Goal: Task Accomplishment & Management: Use online tool/utility

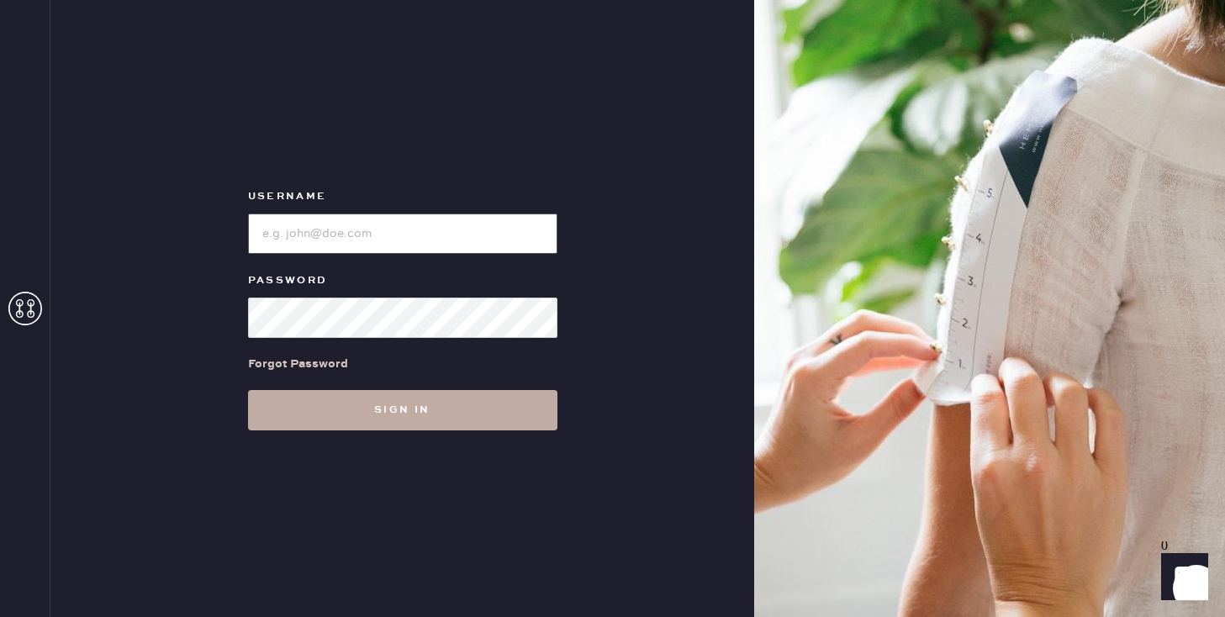
type input "sezanesanfrancisco"
click at [495, 409] on button "Sign in" at bounding box center [402, 410] width 309 height 40
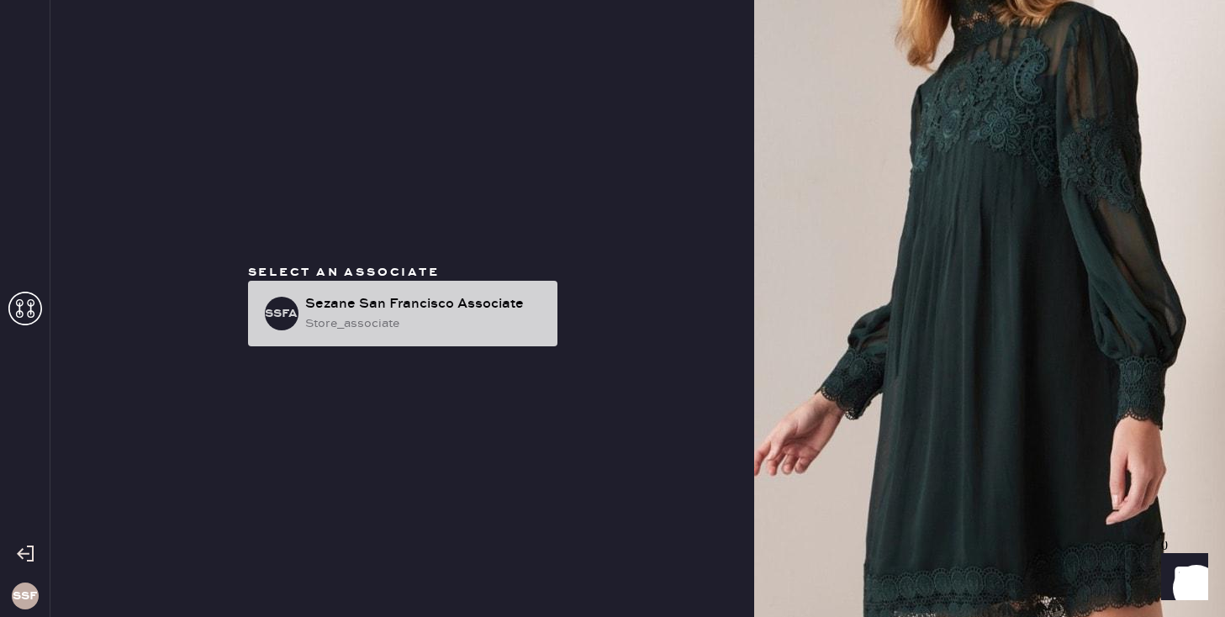
click at [462, 306] on div "Sezane San Francisco Associate" at bounding box center [424, 304] width 239 height 20
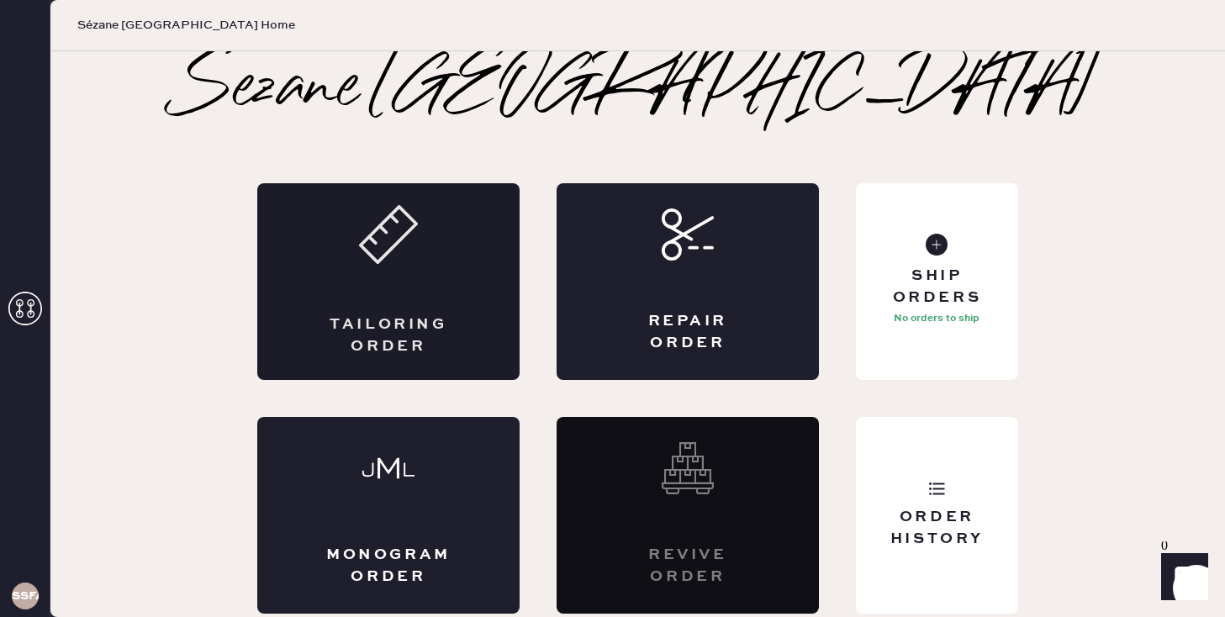
click at [392, 321] on div "Tailoring Order" at bounding box center [388, 335] width 128 height 42
drag, startPoint x: 669, startPoint y: 235, endPoint x: 656, endPoint y: 213, distance: 26.4
click at [660, 217] on div "Repair Order" at bounding box center [688, 281] width 262 height 197
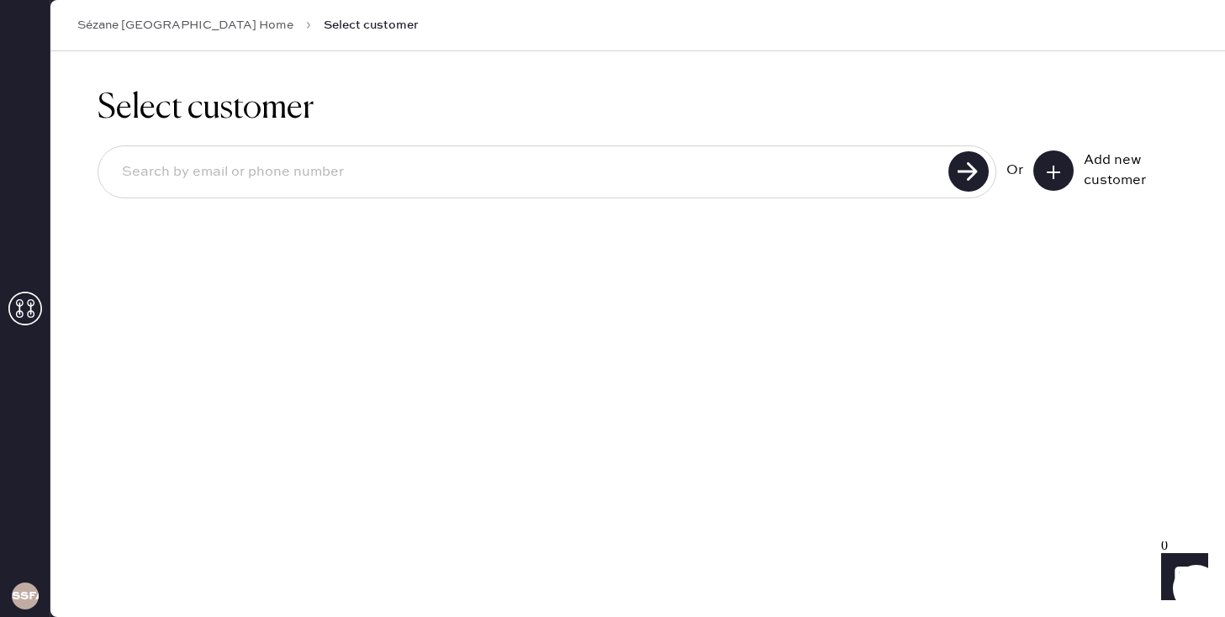
click at [562, 167] on input at bounding box center [525, 172] width 835 height 39
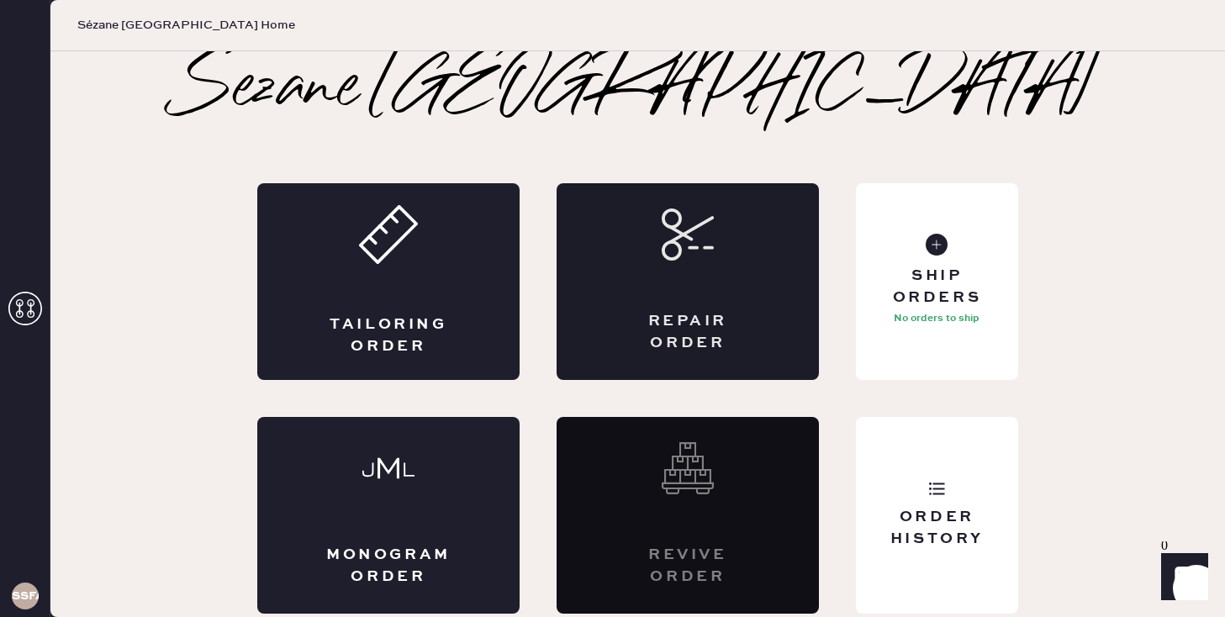
click at [687, 282] on div "Repair Order" at bounding box center [688, 281] width 262 height 197
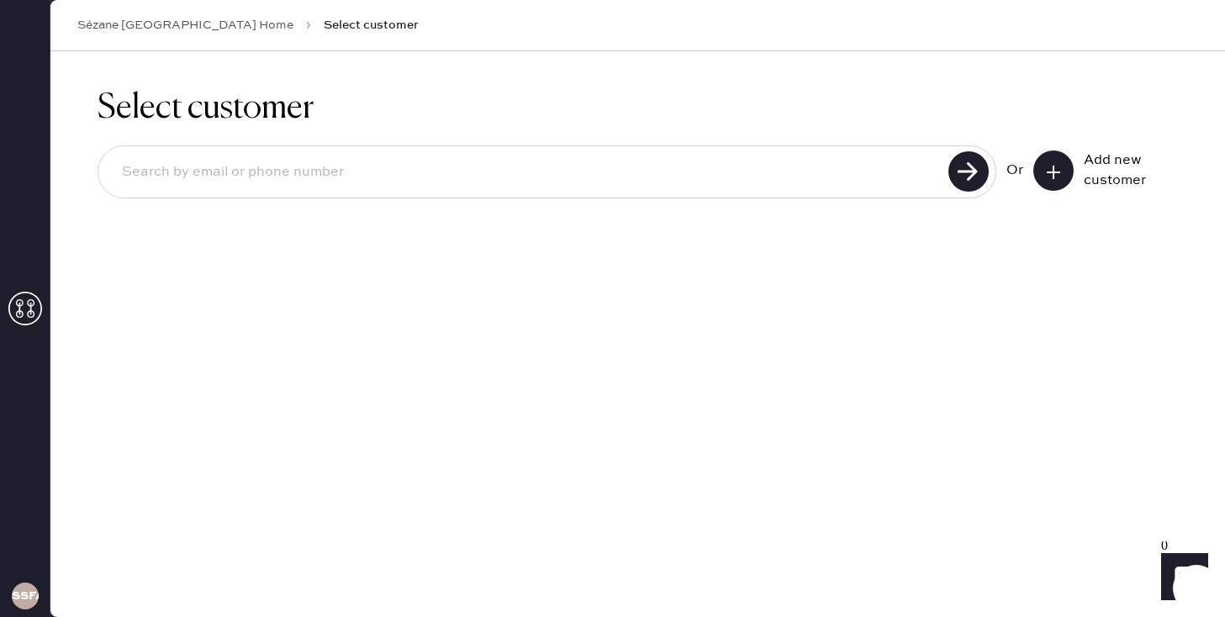
click at [408, 170] on input at bounding box center [525, 172] width 835 height 39
type input "[PERSON_NAME][EMAIL_ADDRESS][PERSON_NAME][DOMAIN_NAME]"
click at [973, 182] on use at bounding box center [968, 171] width 40 height 40
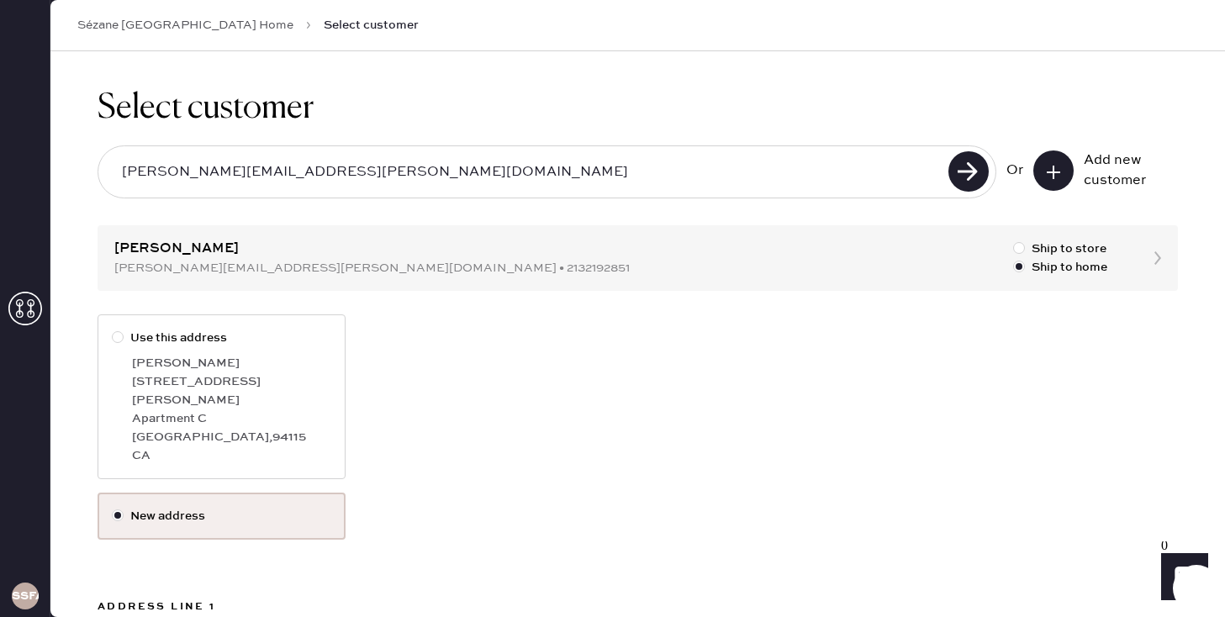
click at [119, 339] on div at bounding box center [118, 337] width 12 height 12
click at [113, 330] on input "Use this address" at bounding box center [112, 329] width 1 height 1
radio input "true"
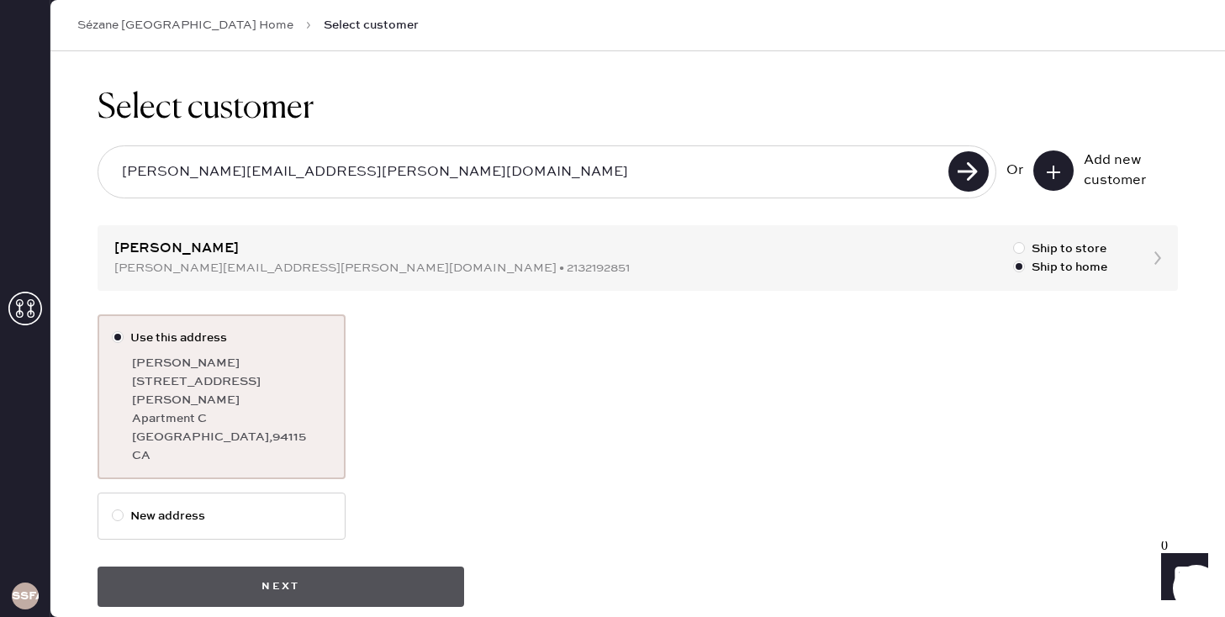
click at [329, 567] on button "Next" at bounding box center [281, 587] width 367 height 40
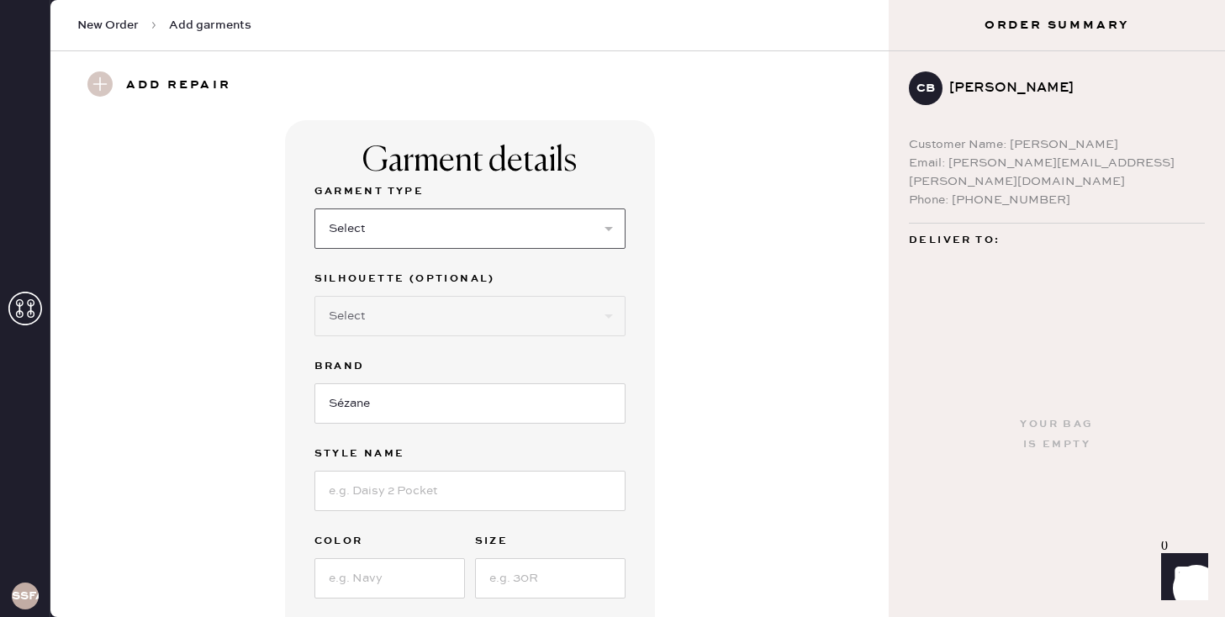
click at [604, 233] on select "Select Basic Skirt Jeans Leggings Pants Pencil Skirt Shorts Basic Sleeved Dress…" at bounding box center [469, 228] width 311 height 40
select select "4"
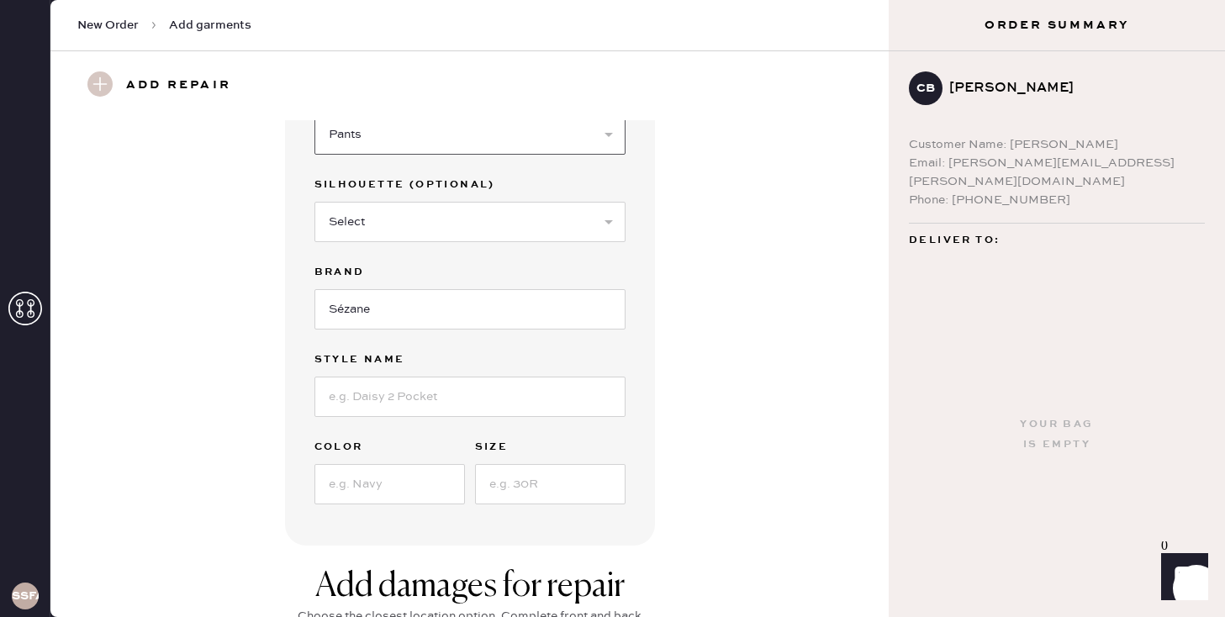
scroll to position [105, 0]
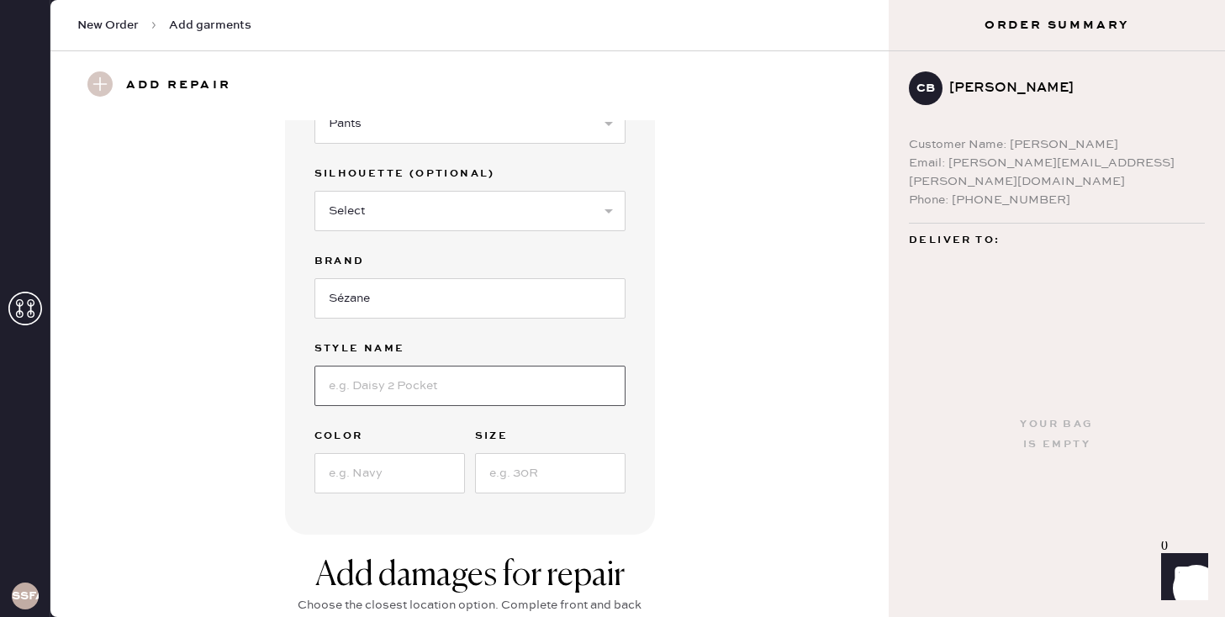
click at [452, 380] on input at bounding box center [469, 386] width 311 height 40
type input "[PERSON_NAME]"
click at [389, 483] on input at bounding box center [389, 473] width 150 height 40
type input "brick"
click at [568, 478] on input at bounding box center [550, 473] width 150 height 40
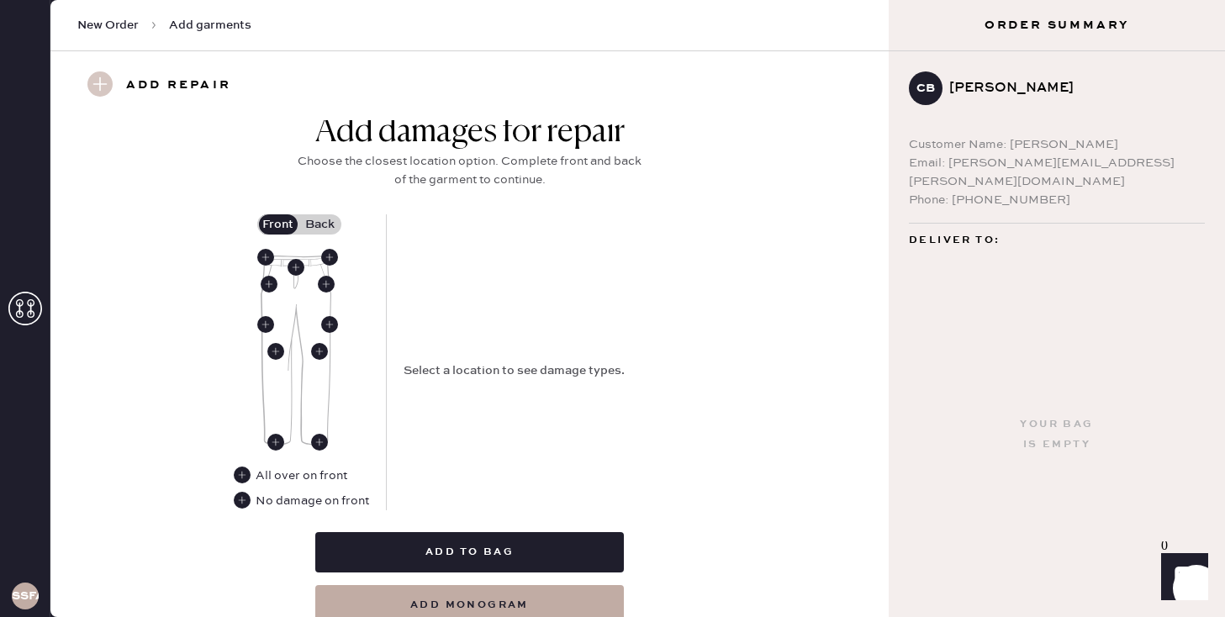
scroll to position [551, 0]
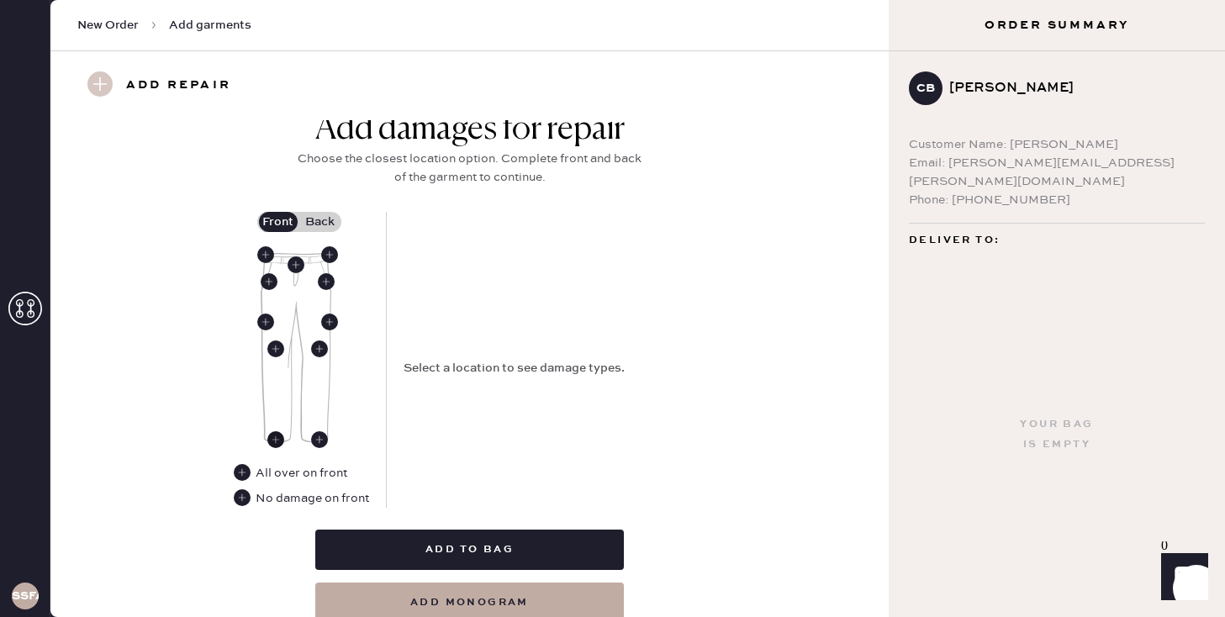
type input "34"
click at [277, 436] on use at bounding box center [275, 439] width 17 height 17
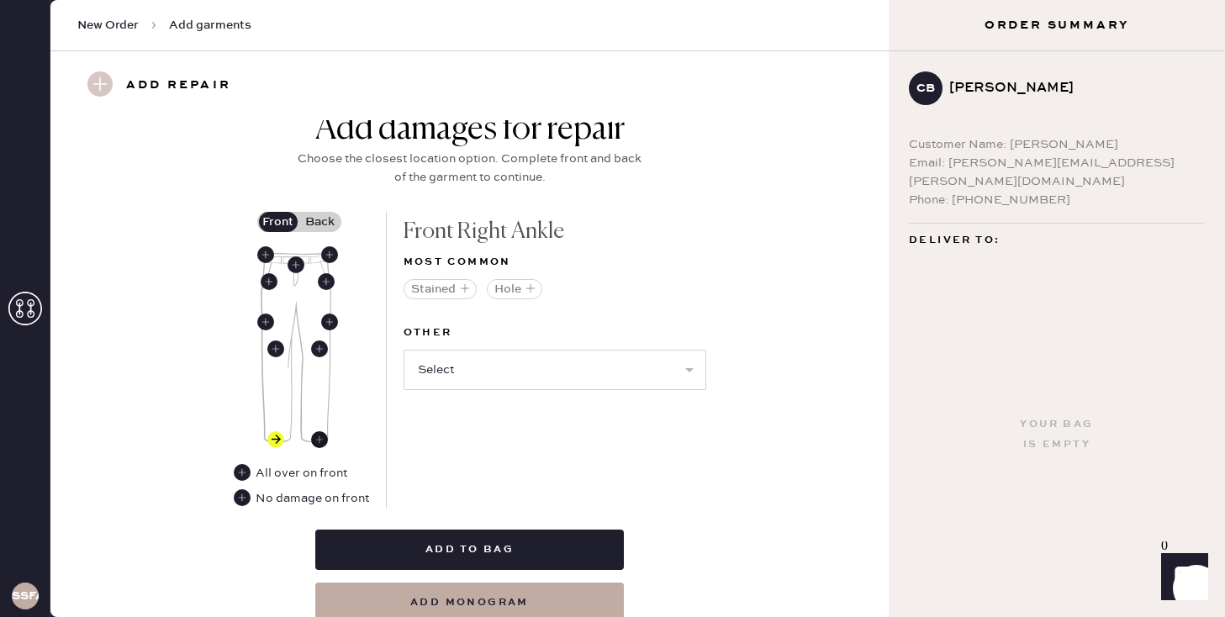
click at [316, 438] on use at bounding box center [319, 439] width 17 height 17
click at [456, 373] on select "Select Broken / Ripped Hem Broken Beads Broken Belt Loop Broken Button Broken E…" at bounding box center [555, 370] width 303 height 40
select select "1756"
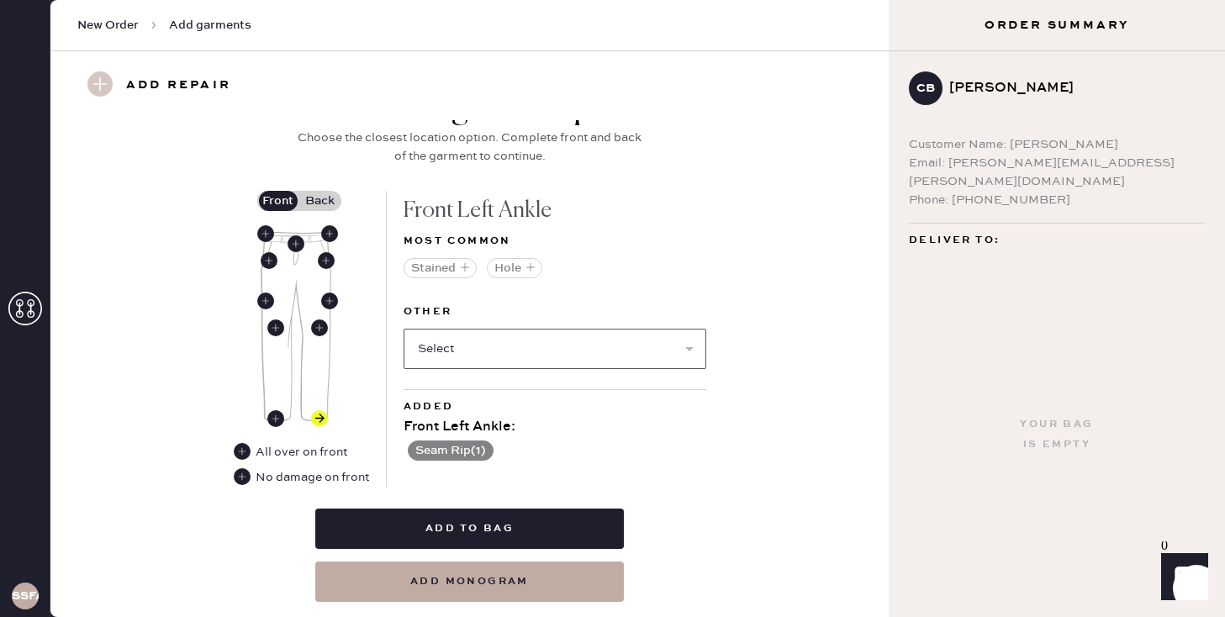
scroll to position [575, 0]
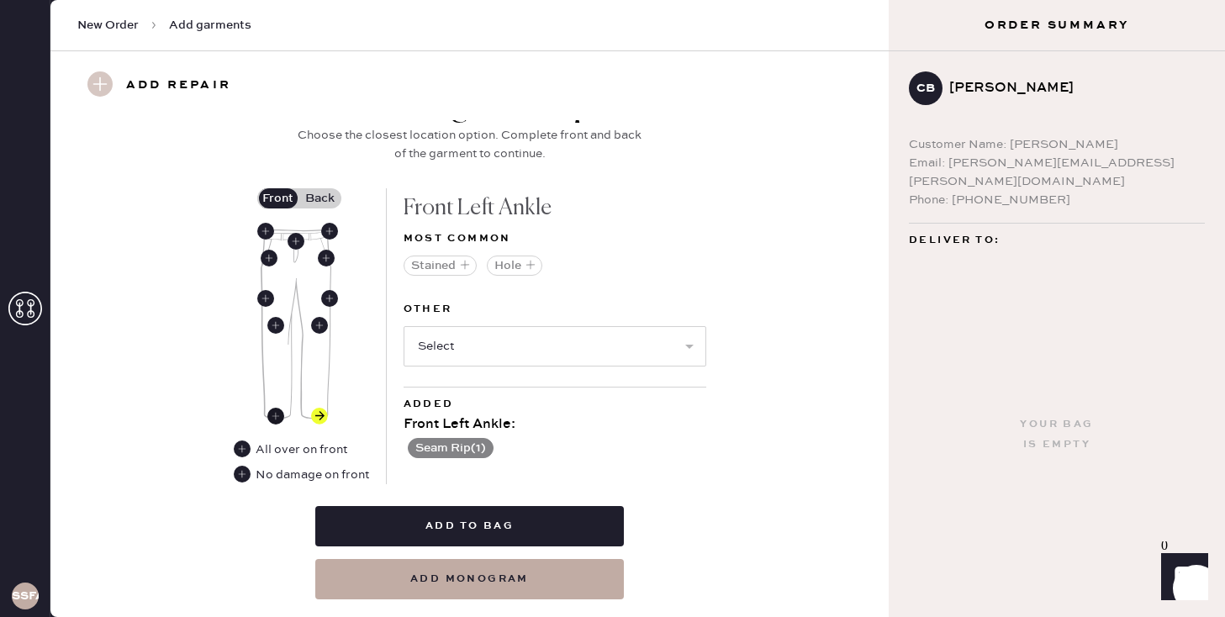
click at [277, 410] on use at bounding box center [275, 416] width 17 height 17
click at [320, 414] on use at bounding box center [319, 416] width 17 height 17
click at [287, 412] on img at bounding box center [296, 324] width 71 height 190
click at [271, 412] on use at bounding box center [275, 416] width 17 height 17
click at [312, 417] on use at bounding box center [319, 416] width 17 height 17
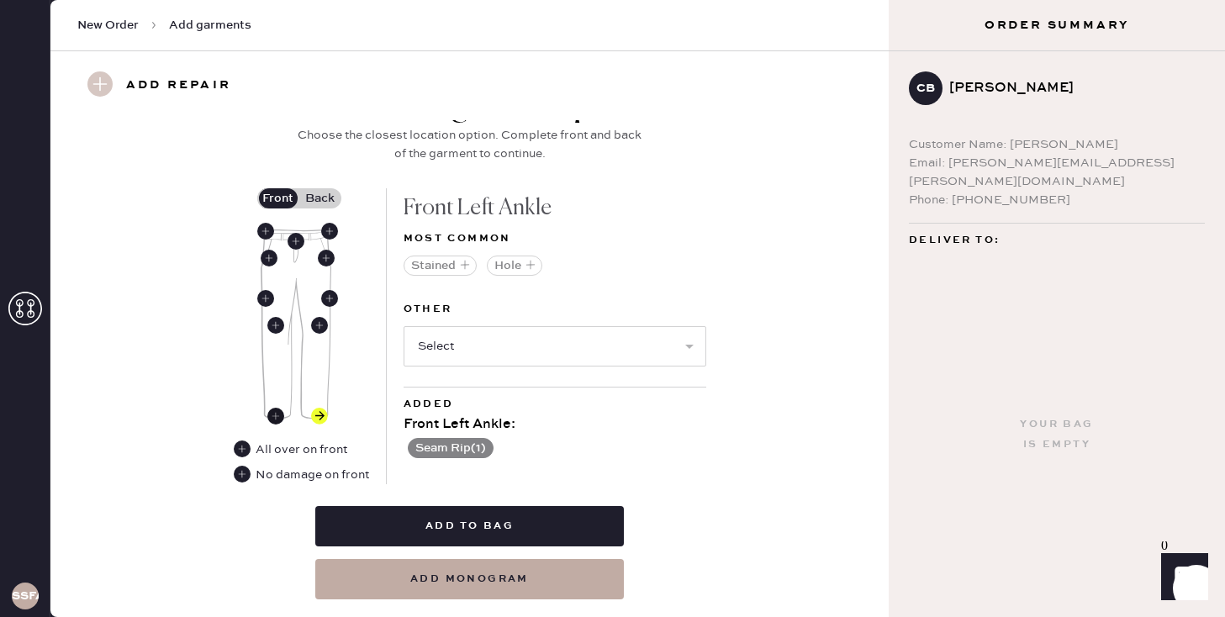
click at [273, 418] on use at bounding box center [275, 416] width 17 height 17
click at [240, 445] on use at bounding box center [242, 449] width 17 height 17
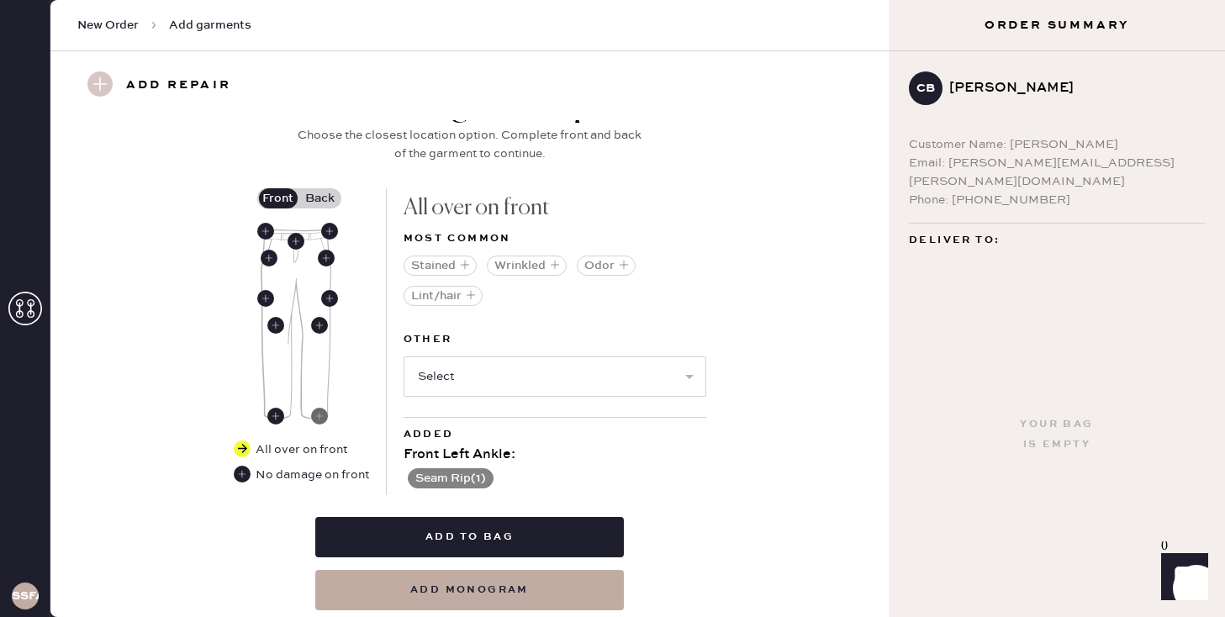
click at [320, 419] on use at bounding box center [319, 416] width 17 height 17
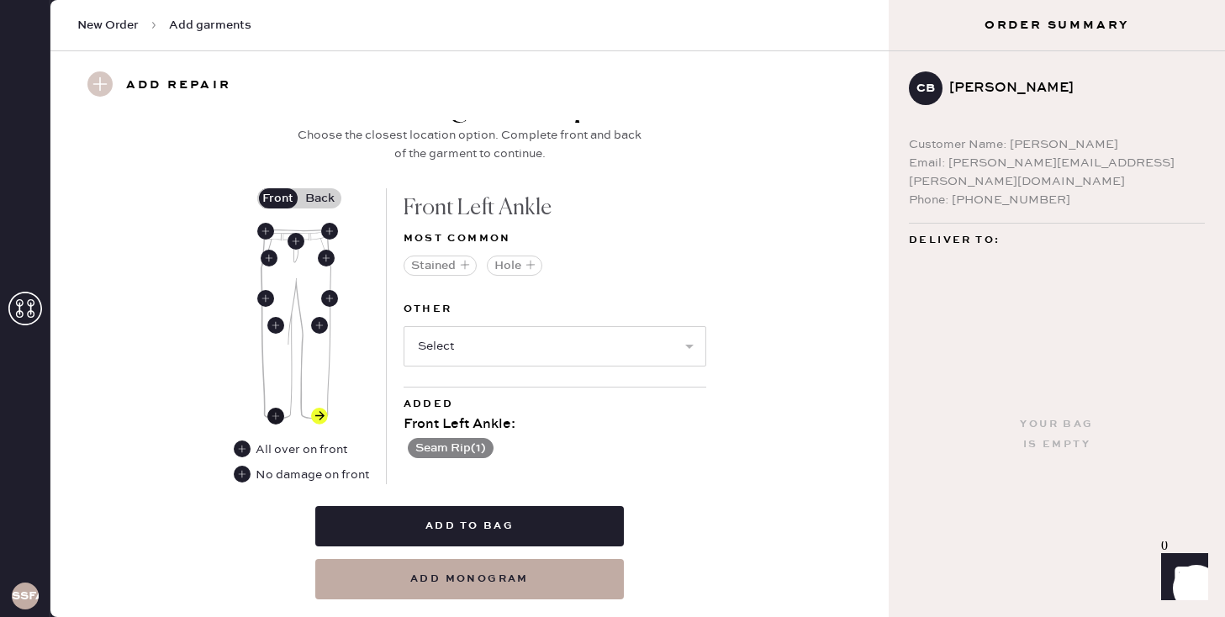
click at [275, 414] on use at bounding box center [275, 416] width 17 height 17
click at [313, 415] on use at bounding box center [319, 416] width 17 height 17
click at [277, 415] on use at bounding box center [275, 416] width 17 height 17
click at [317, 419] on use at bounding box center [319, 416] width 17 height 17
click at [275, 419] on use at bounding box center [275, 416] width 17 height 17
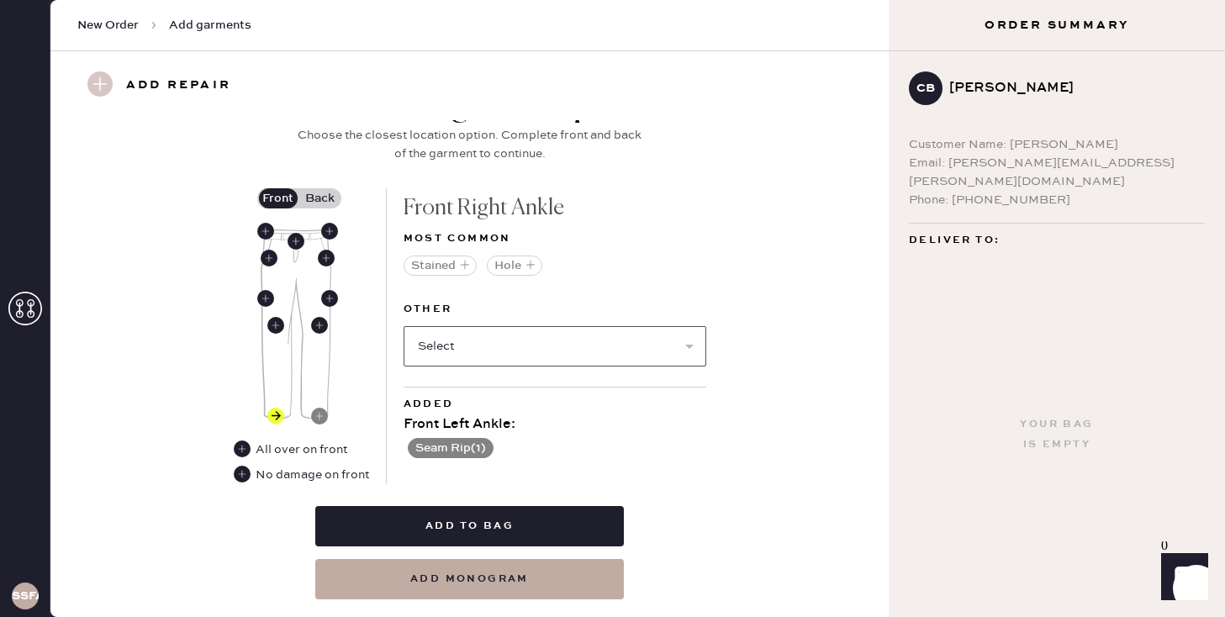
click at [482, 346] on select "Select Broken / Ripped Hem Broken Beads Broken Belt Loop Broken Button Broken E…" at bounding box center [555, 346] width 303 height 40
select select "1706"
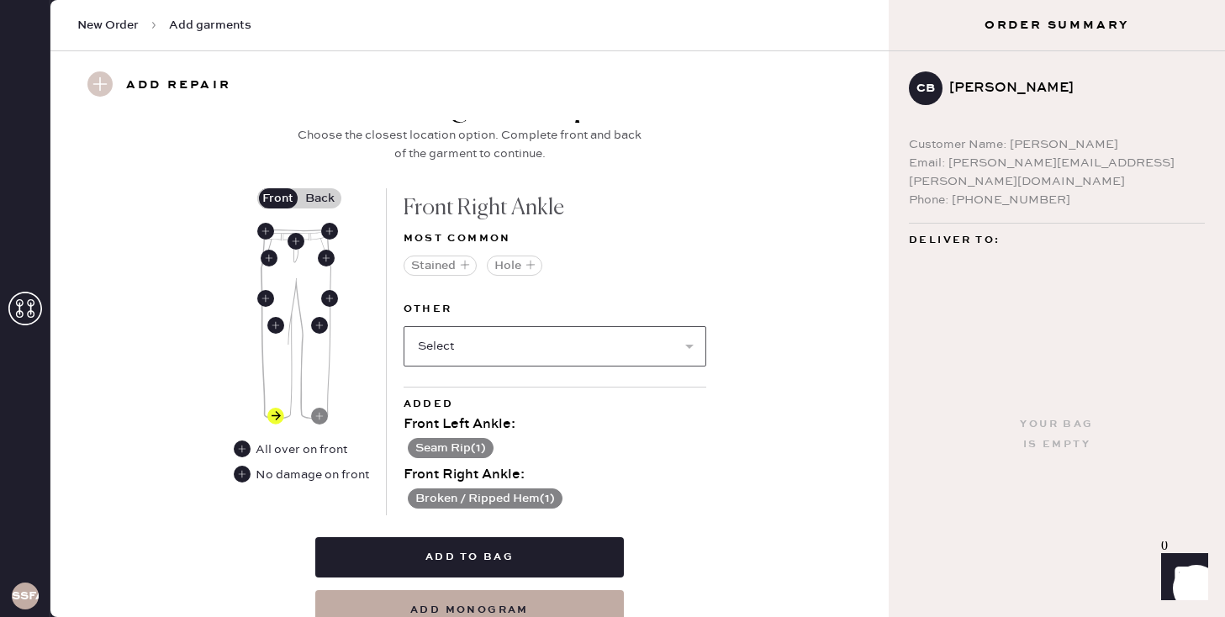
scroll to position [586, 0]
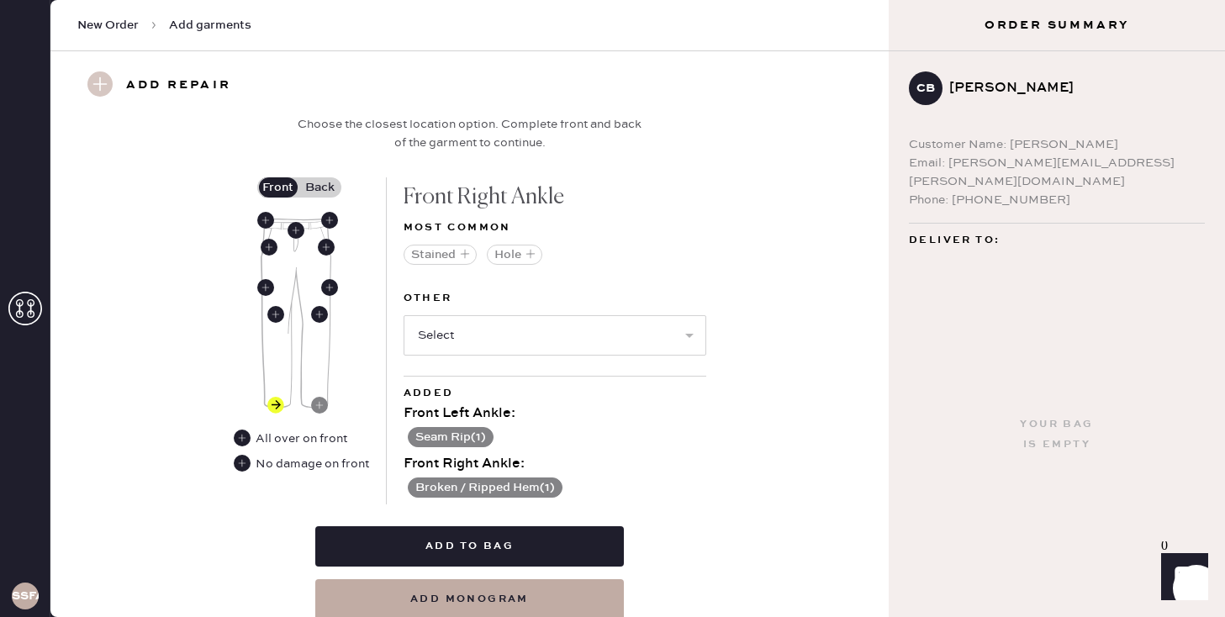
click at [479, 437] on button "Seam Rip ( 1 )" at bounding box center [451, 437] width 86 height 20
click at [414, 435] on use at bounding box center [412, 438] width 17 height 17
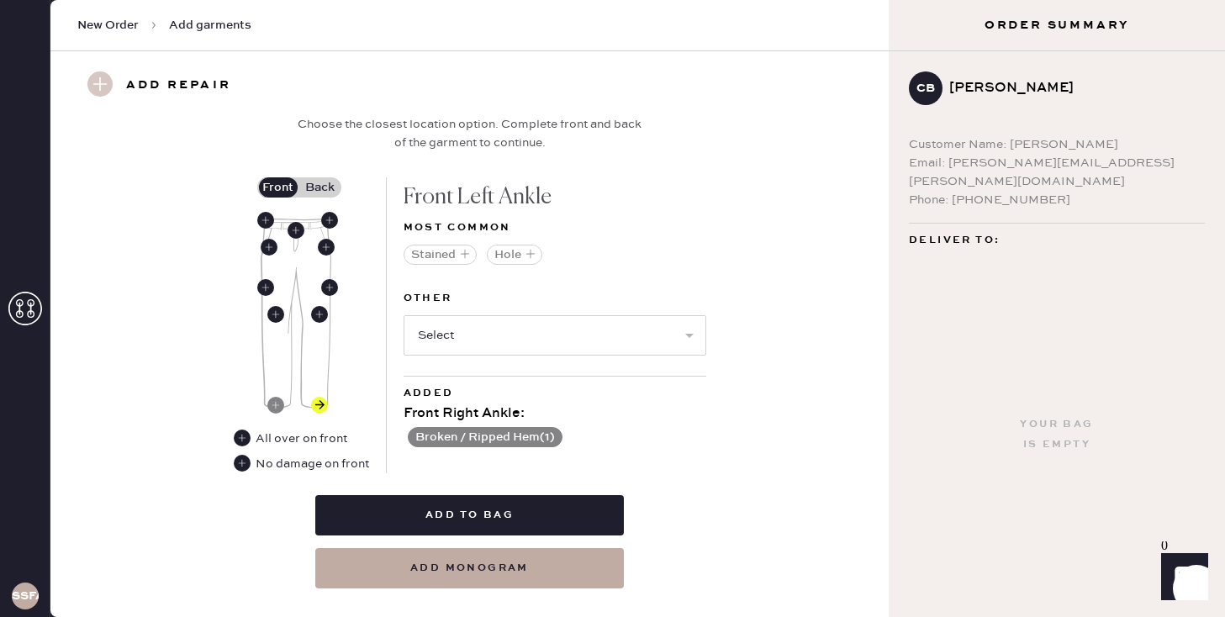
click at [454, 438] on button "Broken / Ripped Hem ( 1 )" at bounding box center [485, 437] width 155 height 20
click at [324, 407] on use at bounding box center [319, 405] width 17 height 17
click at [591, 434] on use at bounding box center [597, 439] width 18 height 18
click at [277, 406] on use at bounding box center [275, 405] width 17 height 17
click at [312, 402] on use at bounding box center [319, 405] width 17 height 17
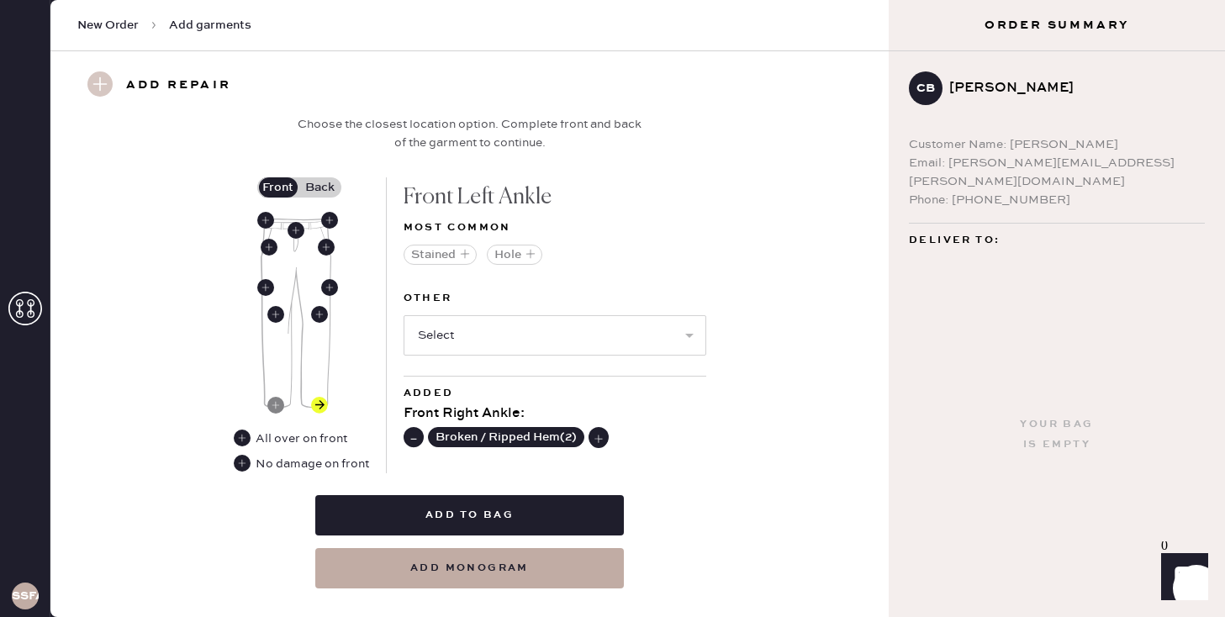
click at [357, 405] on div at bounding box center [315, 314] width 108 height 190
click at [283, 405] on img at bounding box center [296, 314] width 71 height 190
click at [313, 404] on use at bounding box center [319, 405] width 17 height 17
click at [277, 403] on use at bounding box center [275, 405] width 17 height 17
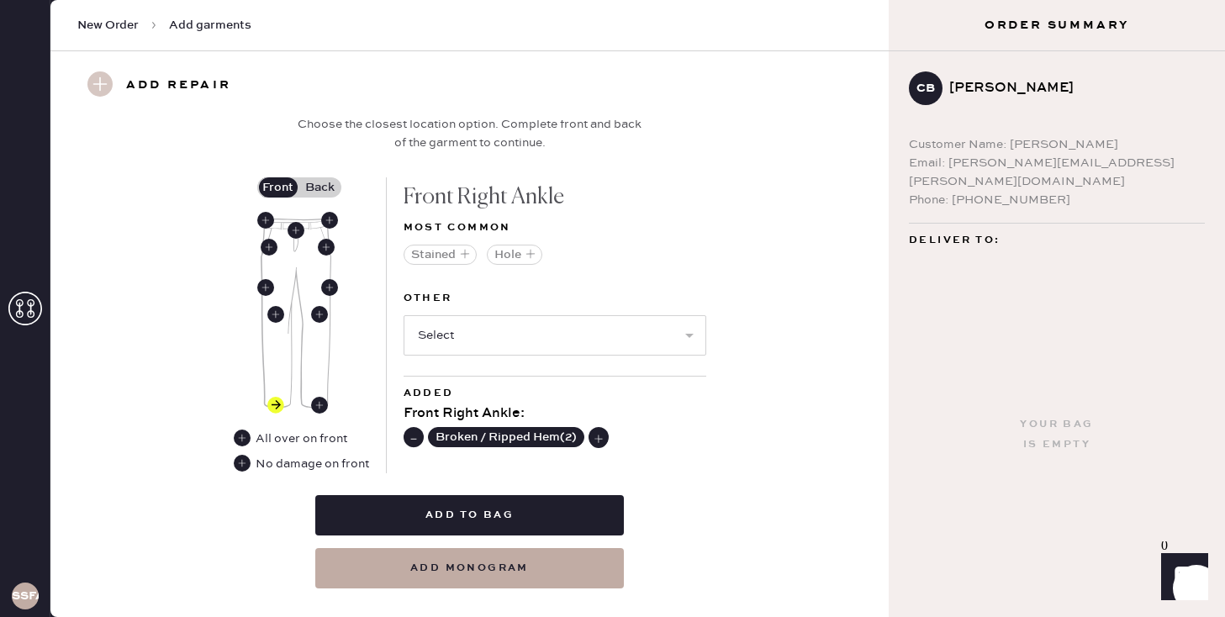
click at [414, 437] on use at bounding box center [412, 438] width 17 height 17
click at [319, 409] on use at bounding box center [319, 405] width 17 height 17
click at [315, 400] on use at bounding box center [319, 405] width 17 height 17
click at [480, 340] on select "Select Broken / Ripped Hem Broken Beads Broken Belt Loop Broken Button Broken E…" at bounding box center [555, 335] width 303 height 40
select select "1706"
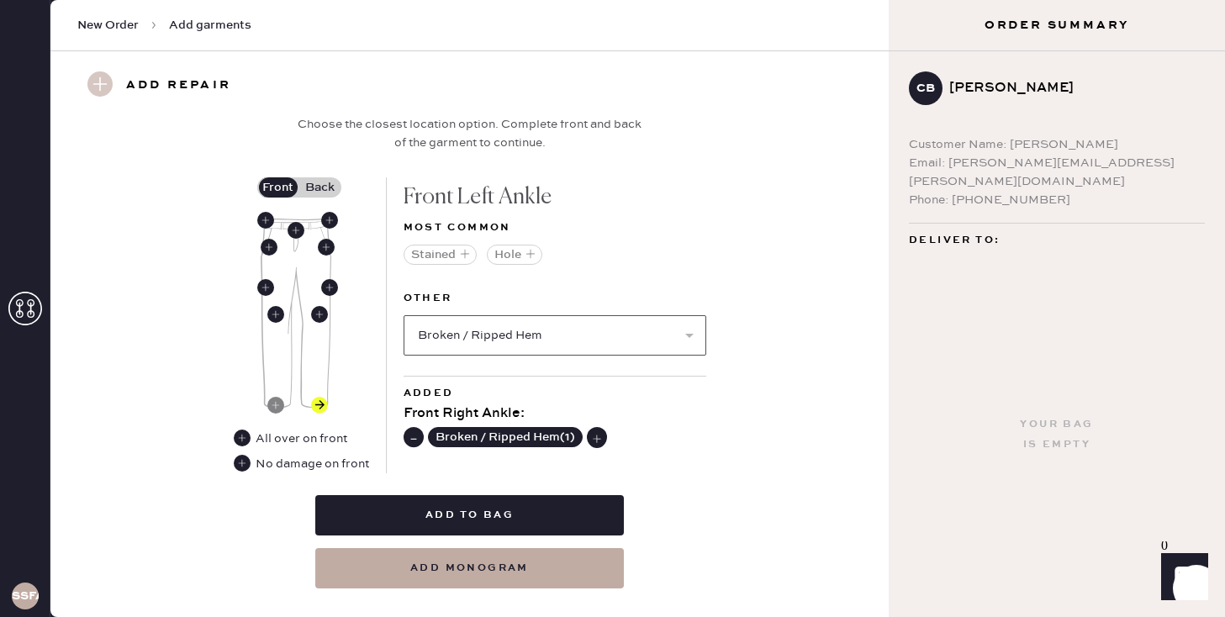
select select
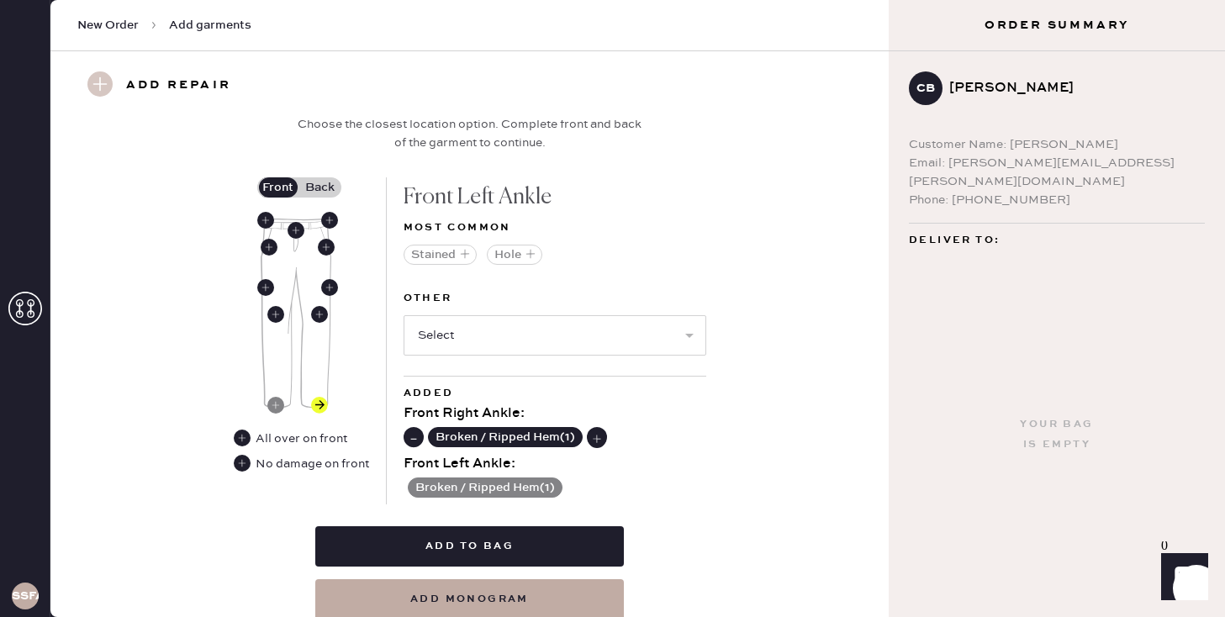
click at [484, 499] on div "Added Front Right Ankle : Broken / Ripped Hem ( 1 ) Front Left Ankle : Broken /…" at bounding box center [555, 440] width 303 height 129
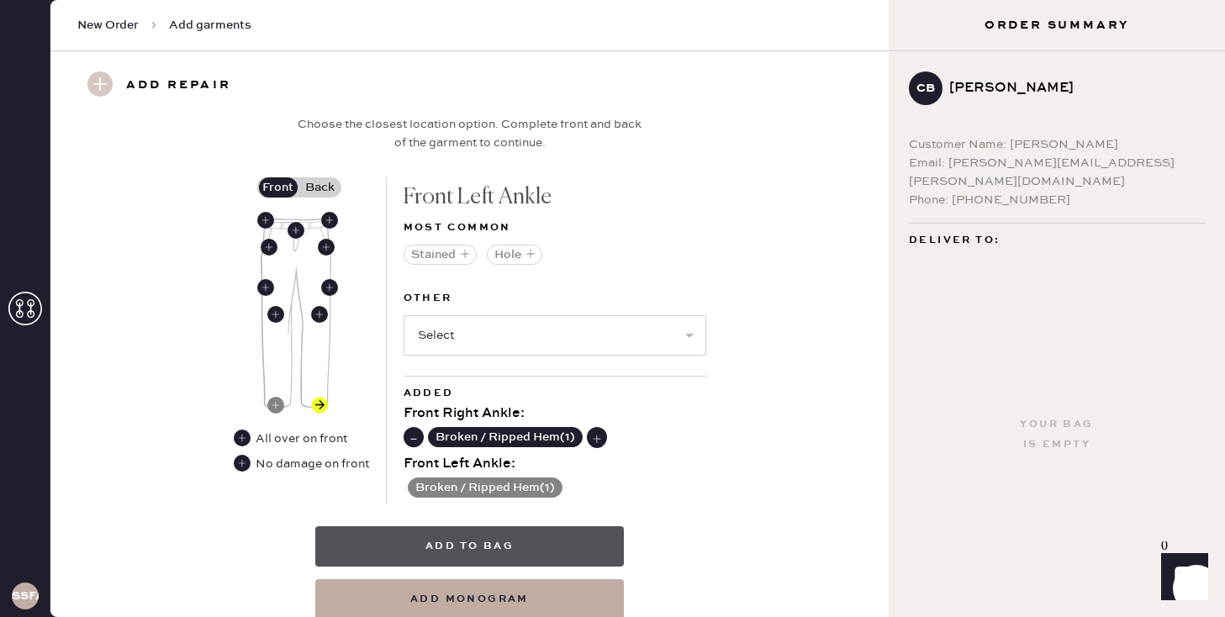
click at [477, 549] on button "Add to bag" at bounding box center [469, 546] width 309 height 40
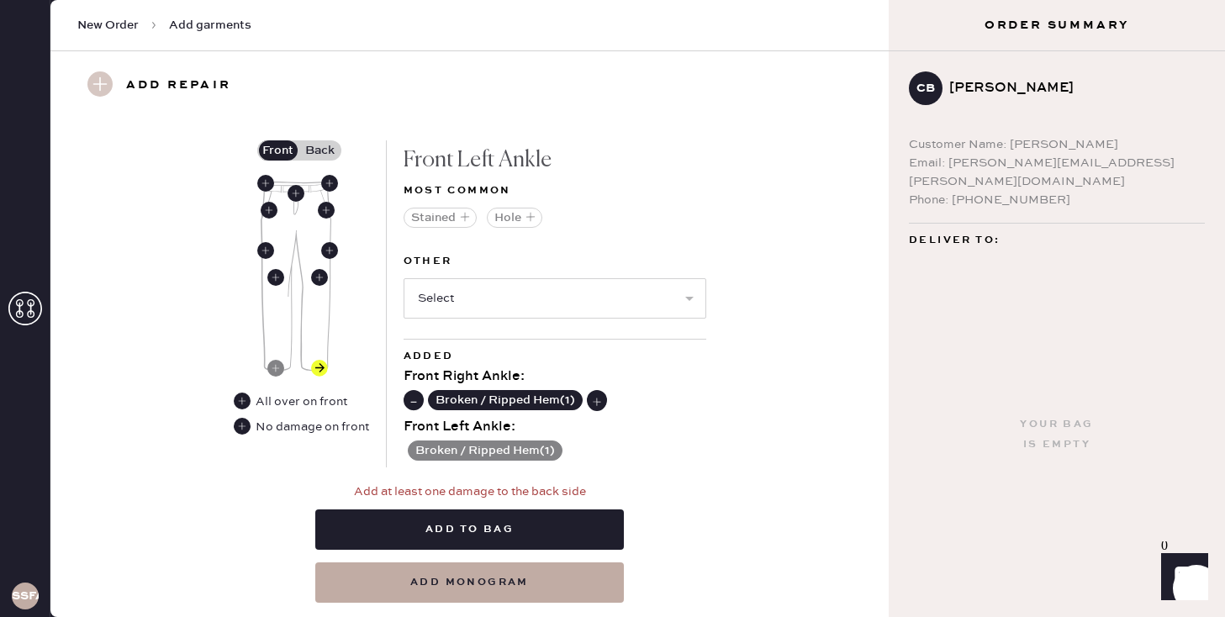
scroll to position [629, 0]
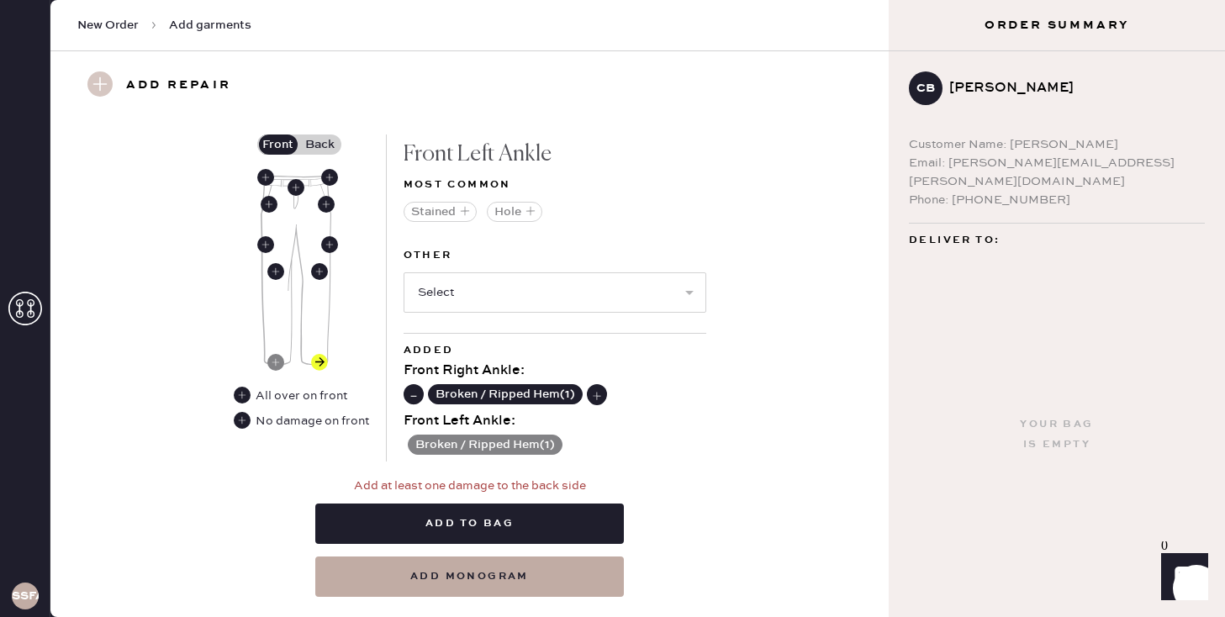
click at [299, 139] on label "Back" at bounding box center [320, 145] width 42 height 20
click at [320, 145] on input "Back" at bounding box center [320, 145] width 0 height 0
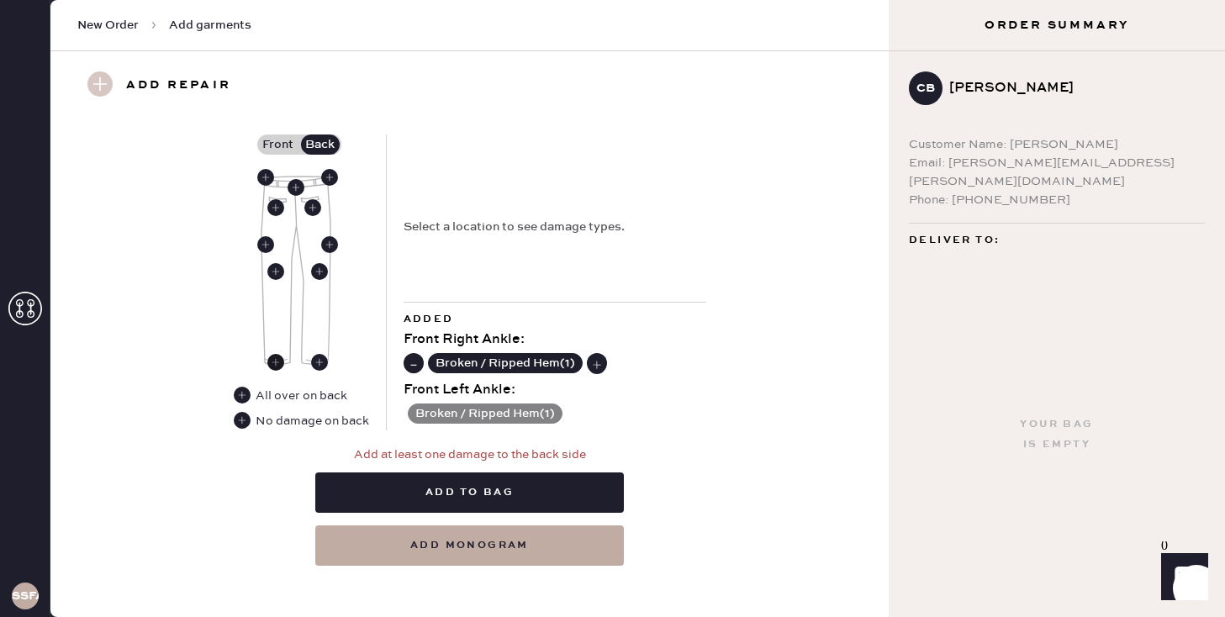
click at [278, 363] on use at bounding box center [275, 362] width 17 height 17
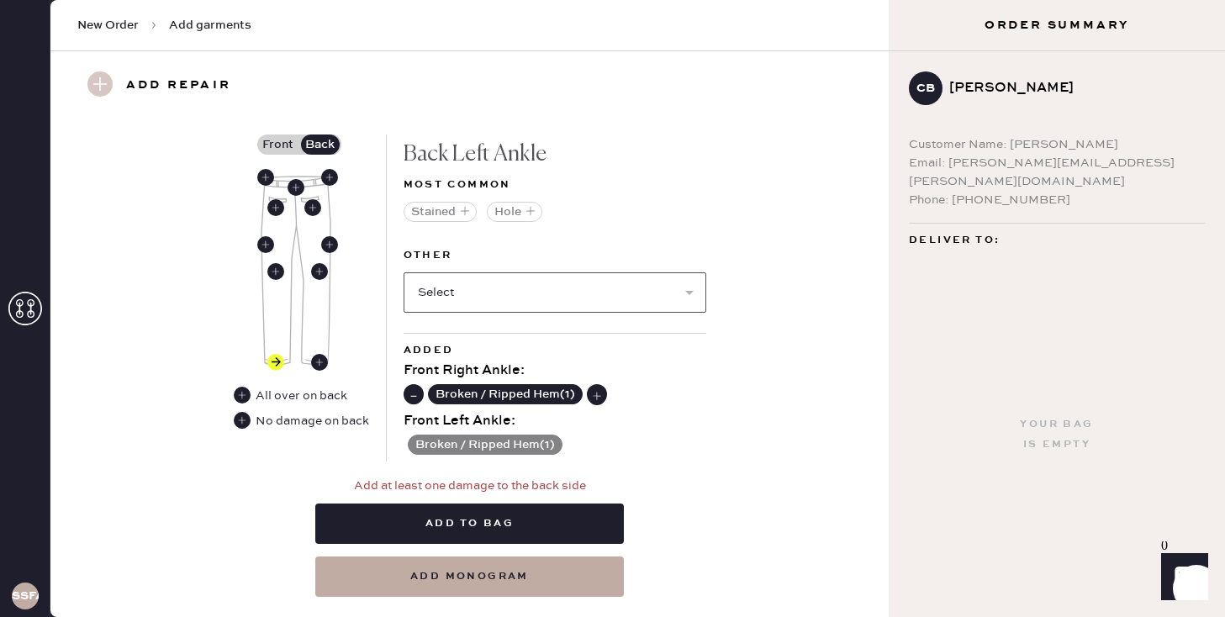
click at [535, 288] on select "Select Broken / Ripped Hem Broken Beads Broken Belt Loop Broken Button Broken E…" at bounding box center [555, 292] width 303 height 40
select select "1706"
select select
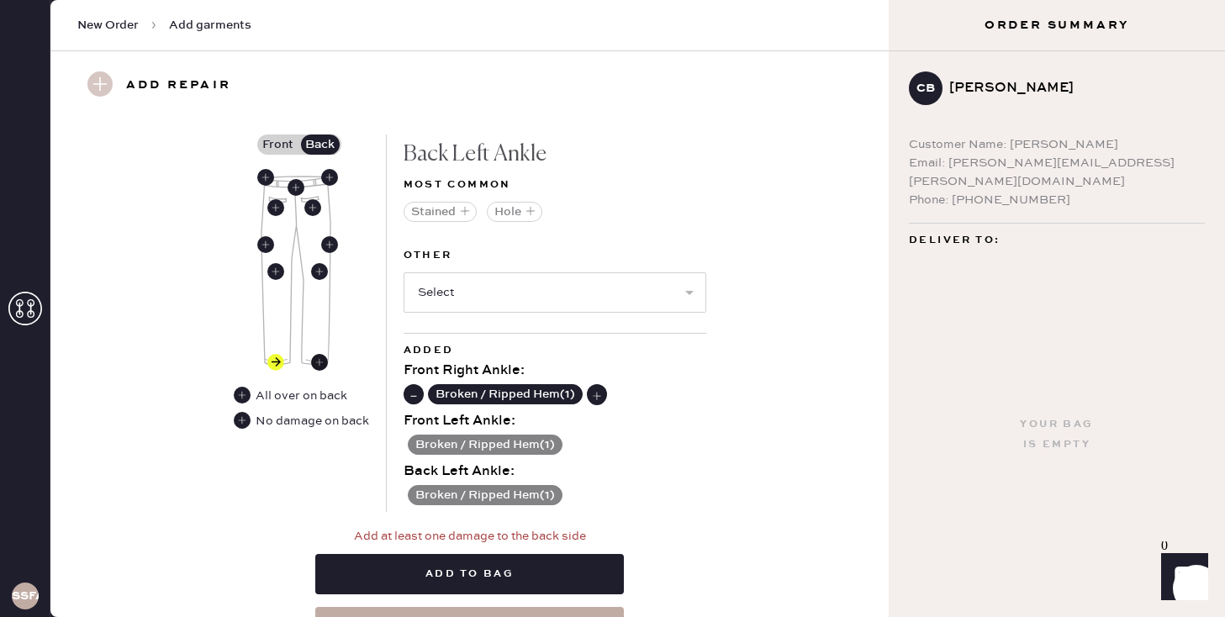
click at [311, 358] on icon at bounding box center [319, 362] width 17 height 17
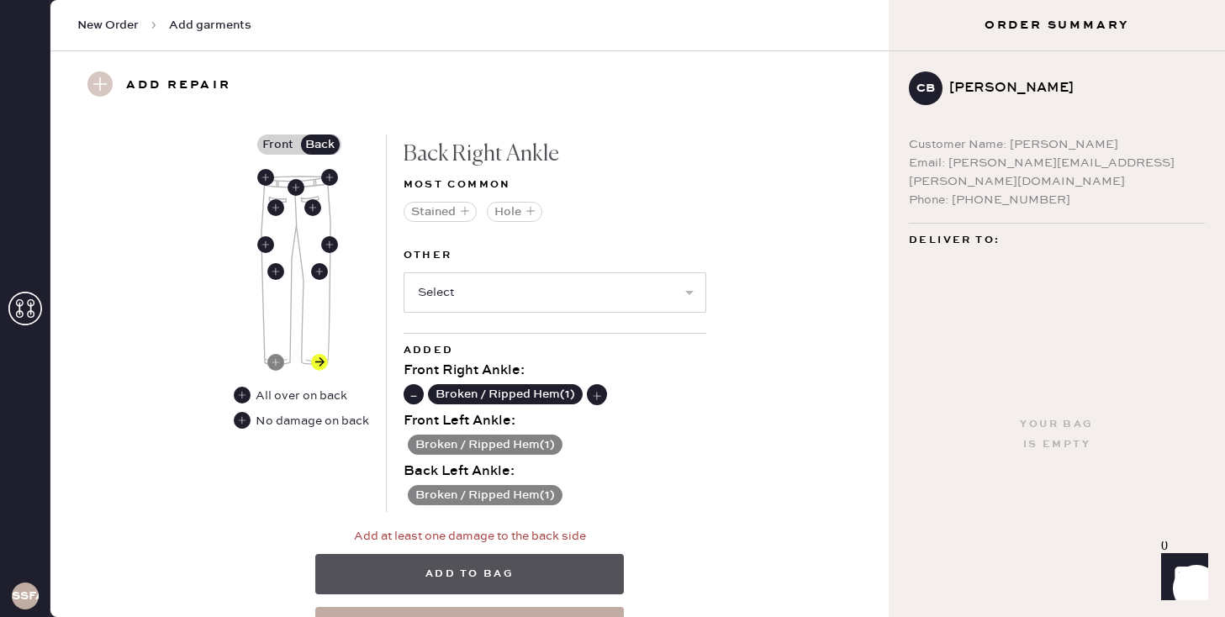
click at [518, 579] on button "Add to bag" at bounding box center [469, 574] width 309 height 40
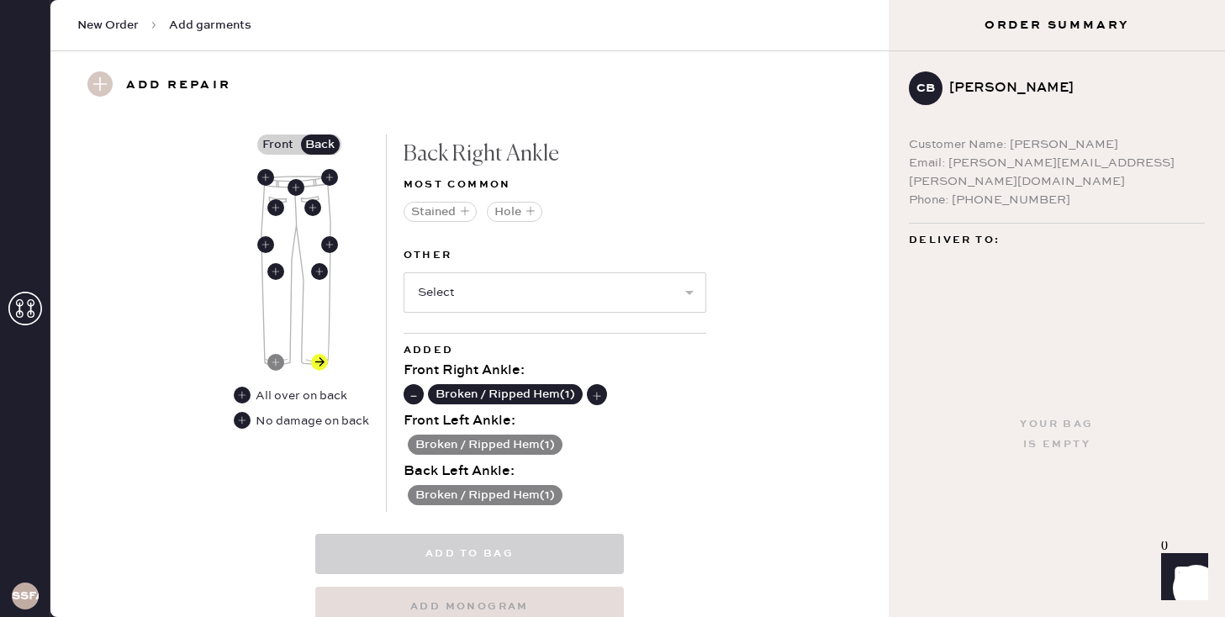
select select
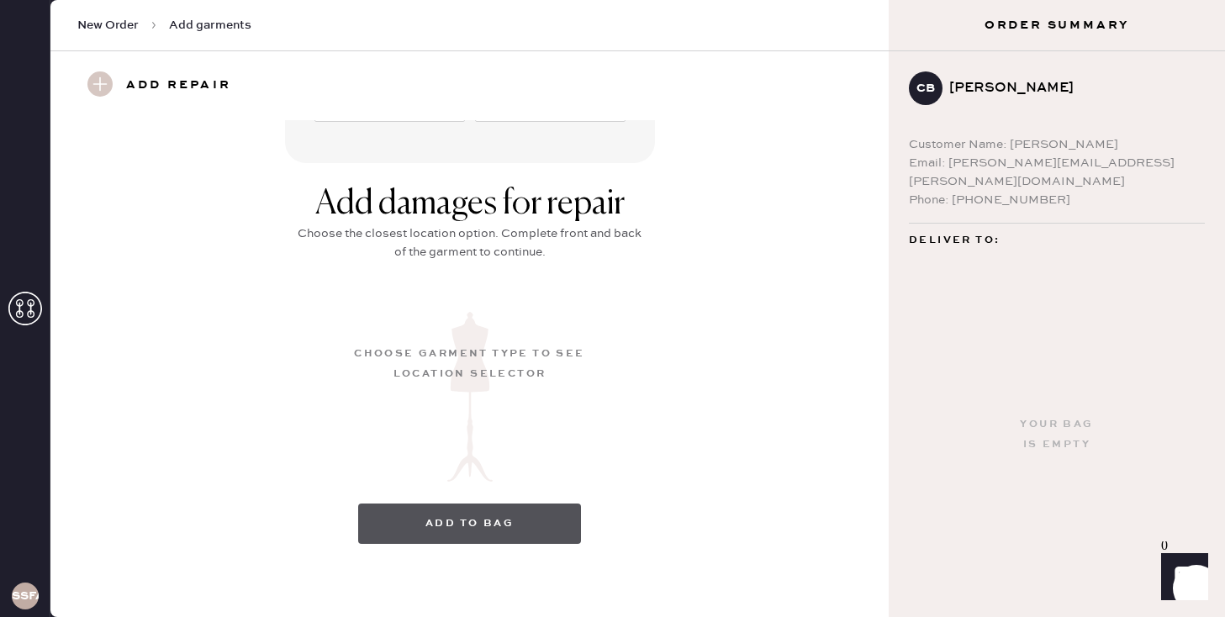
scroll to position [62, 0]
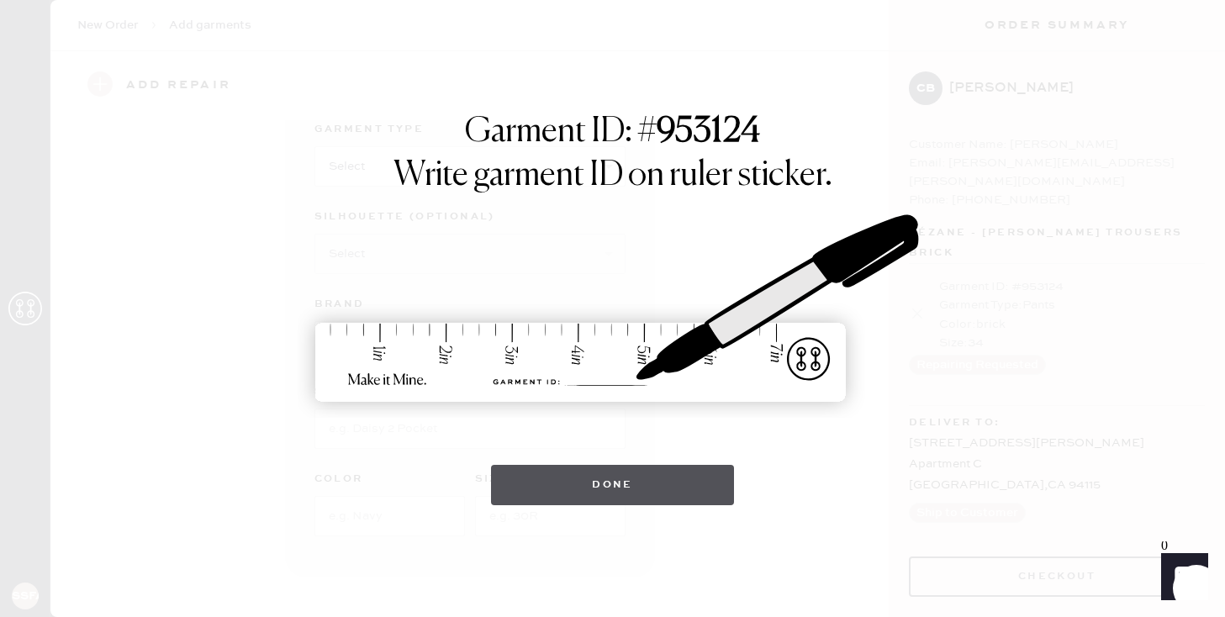
click at [680, 491] on button "Done" at bounding box center [612, 485] width 243 height 40
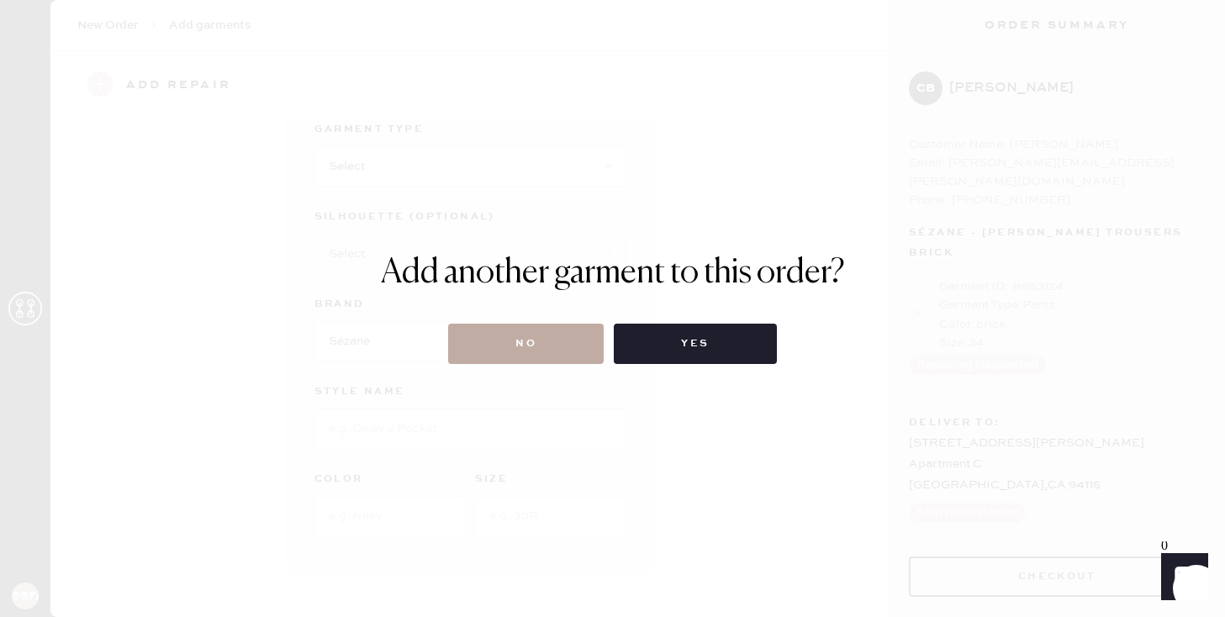
click at [535, 350] on button "No" at bounding box center [526, 344] width 156 height 40
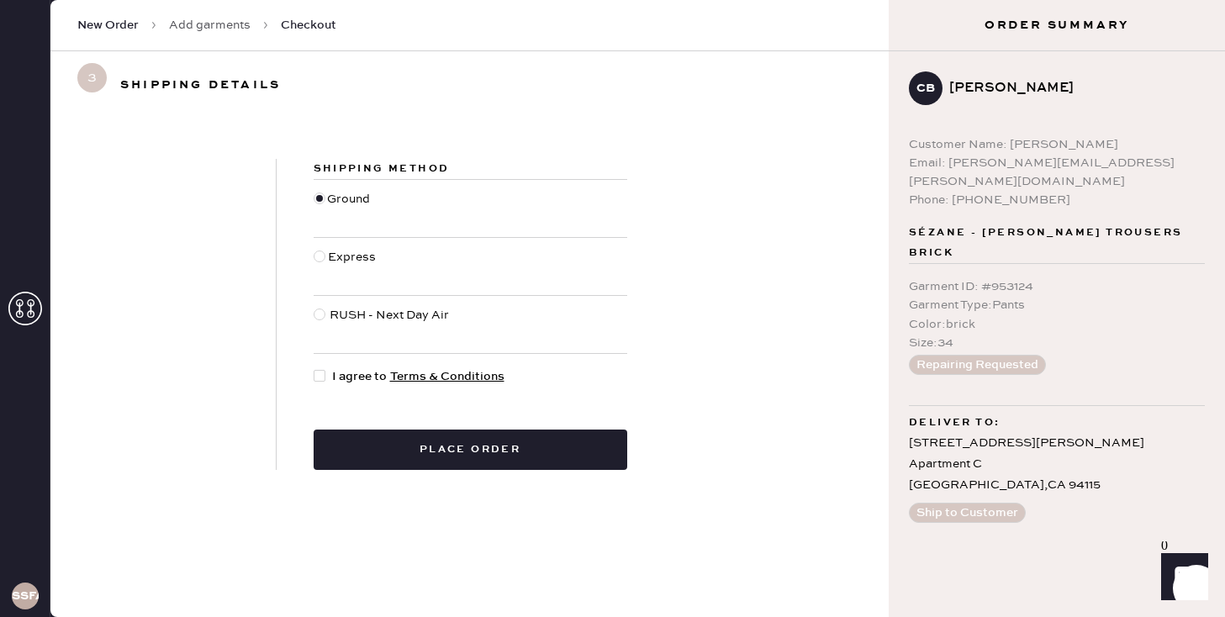
click at [325, 253] on div at bounding box center [321, 266] width 14 height 37
click at [314, 249] on input "Express" at bounding box center [314, 248] width 1 height 1
radio input "true"
click at [323, 374] on div at bounding box center [320, 376] width 12 height 12
click at [314, 368] on input "I agree to Terms & Conditions" at bounding box center [314, 367] width 1 height 1
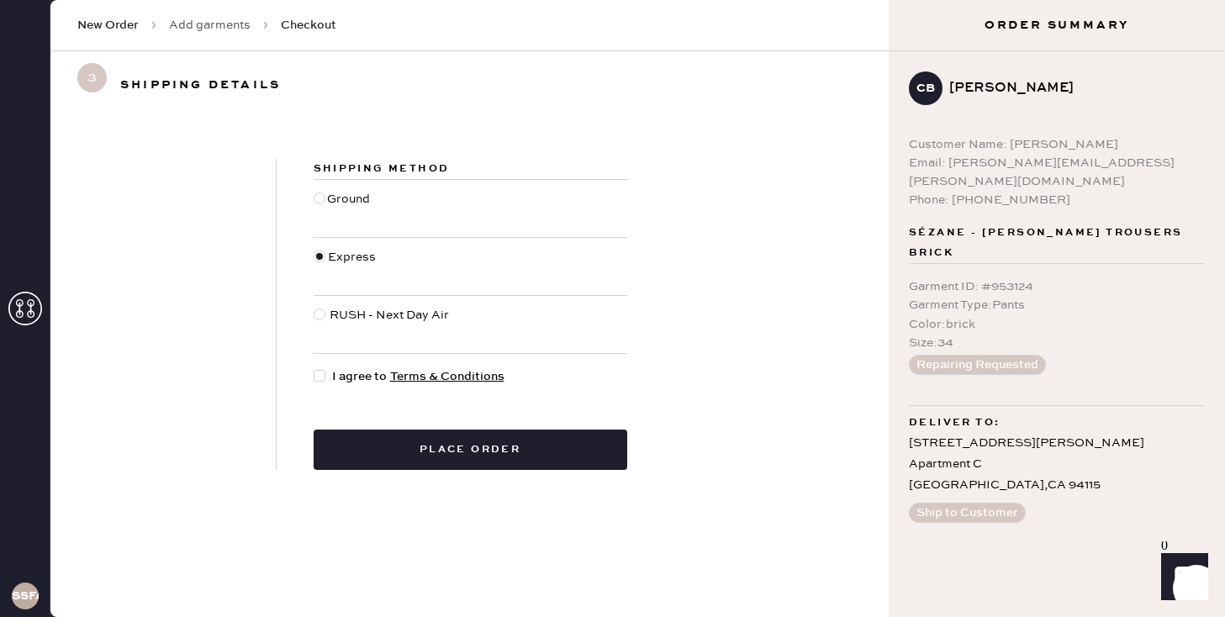
checkbox input "true"
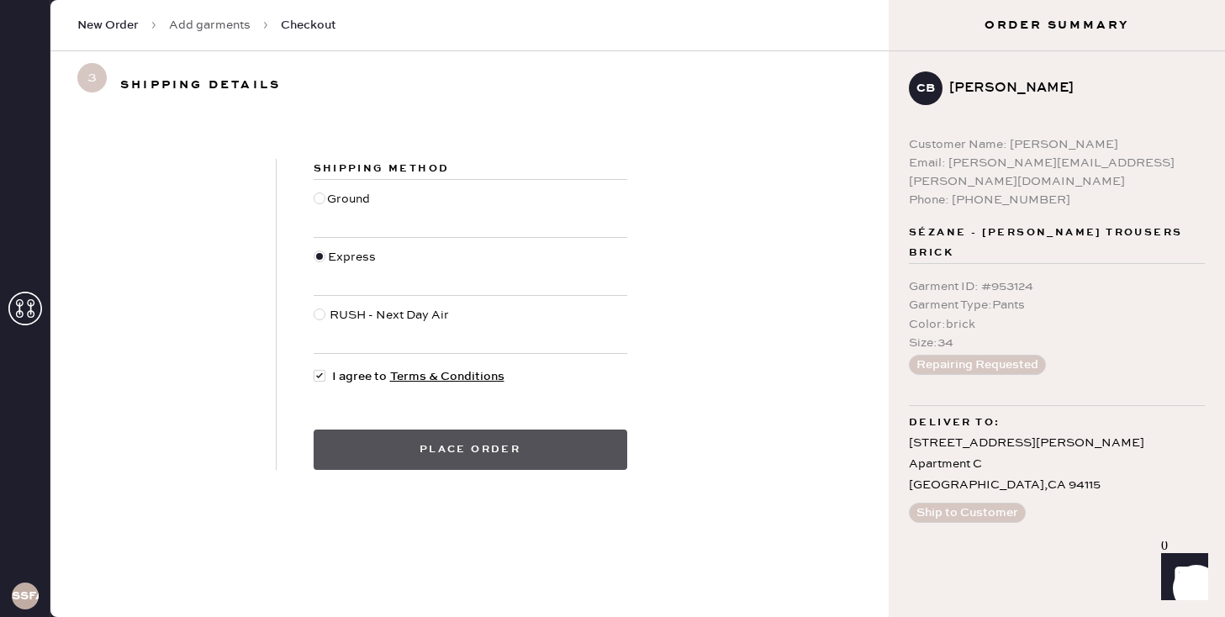
click at [588, 454] on button "Place order" at bounding box center [471, 450] width 314 height 40
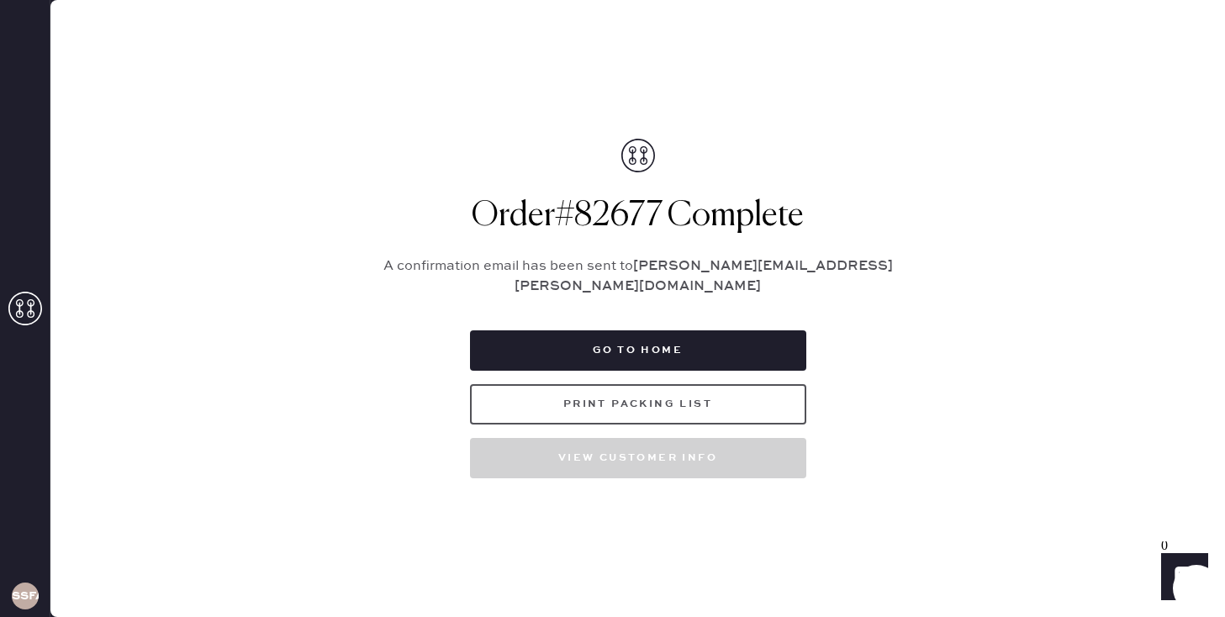
click at [657, 404] on button "Print Packing List" at bounding box center [638, 404] width 336 height 40
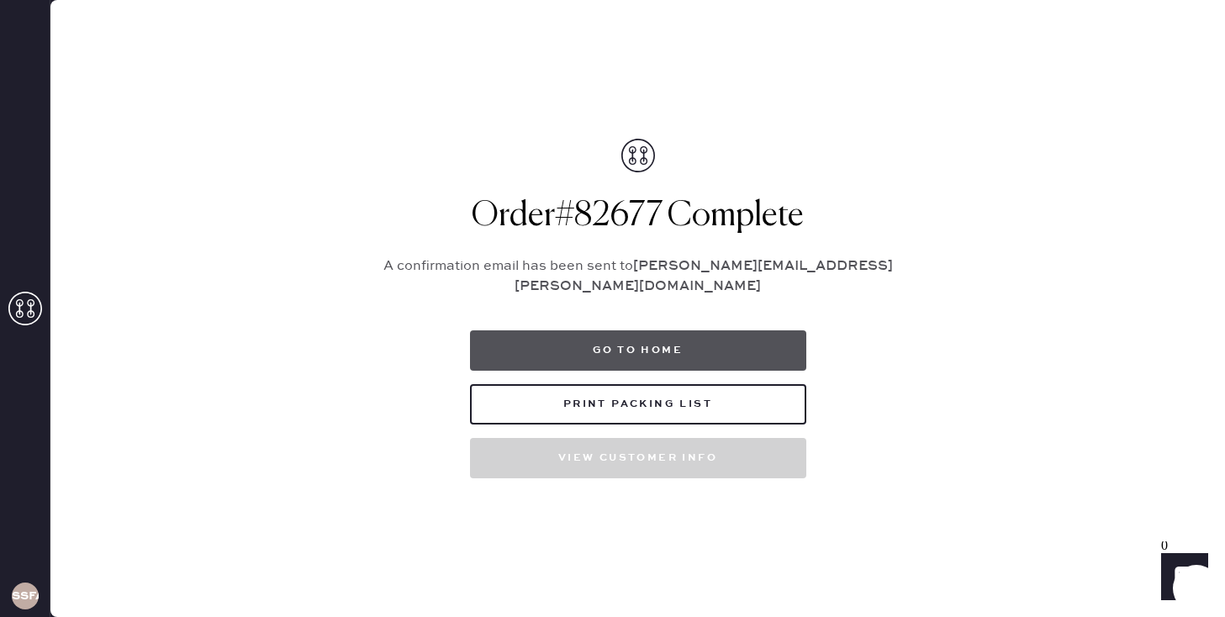
click at [727, 340] on button "Go to home" at bounding box center [638, 350] width 336 height 40
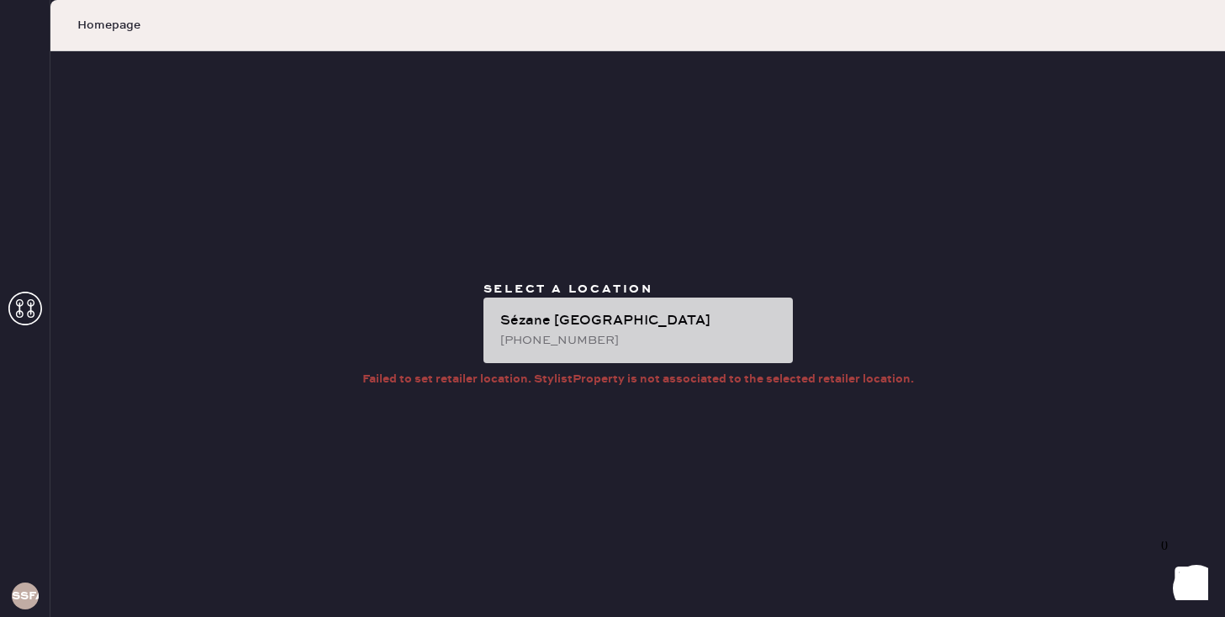
click at [697, 310] on div "[GEOGRAPHIC_DATA] [PHONE_NUMBER]" at bounding box center [637, 331] width 309 height 66
click at [656, 318] on div "Sézane [GEOGRAPHIC_DATA]" at bounding box center [639, 321] width 279 height 20
click at [537, 334] on div "[PHONE_NUMBER]" at bounding box center [639, 340] width 279 height 18
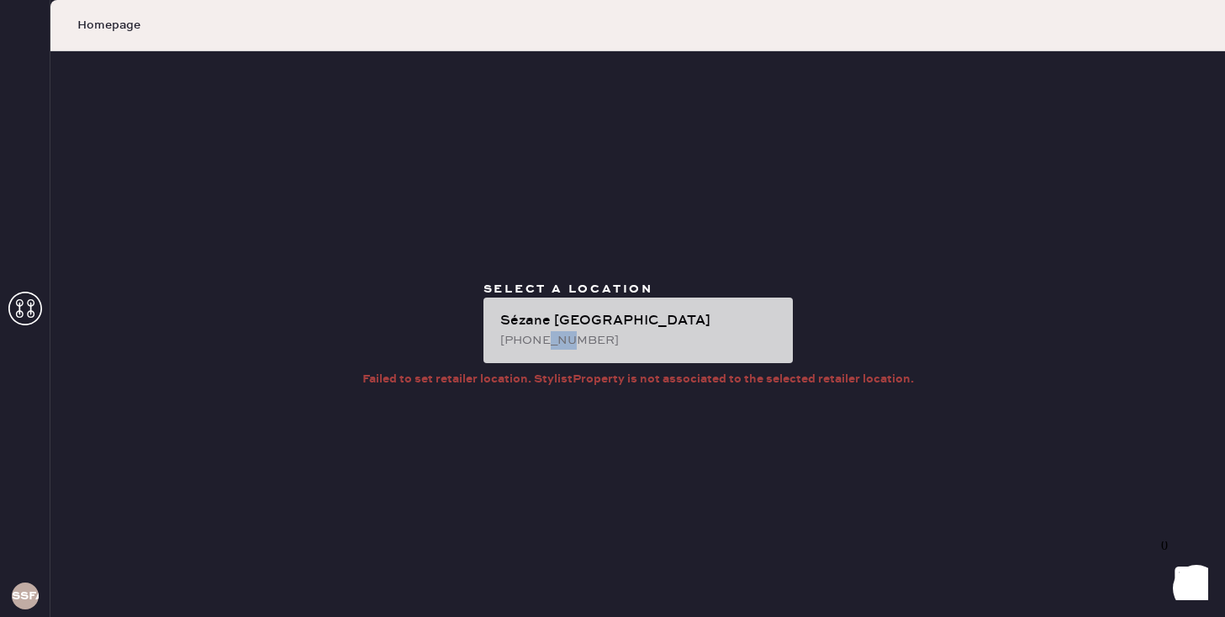
click at [537, 334] on div "[PHONE_NUMBER]" at bounding box center [639, 340] width 279 height 18
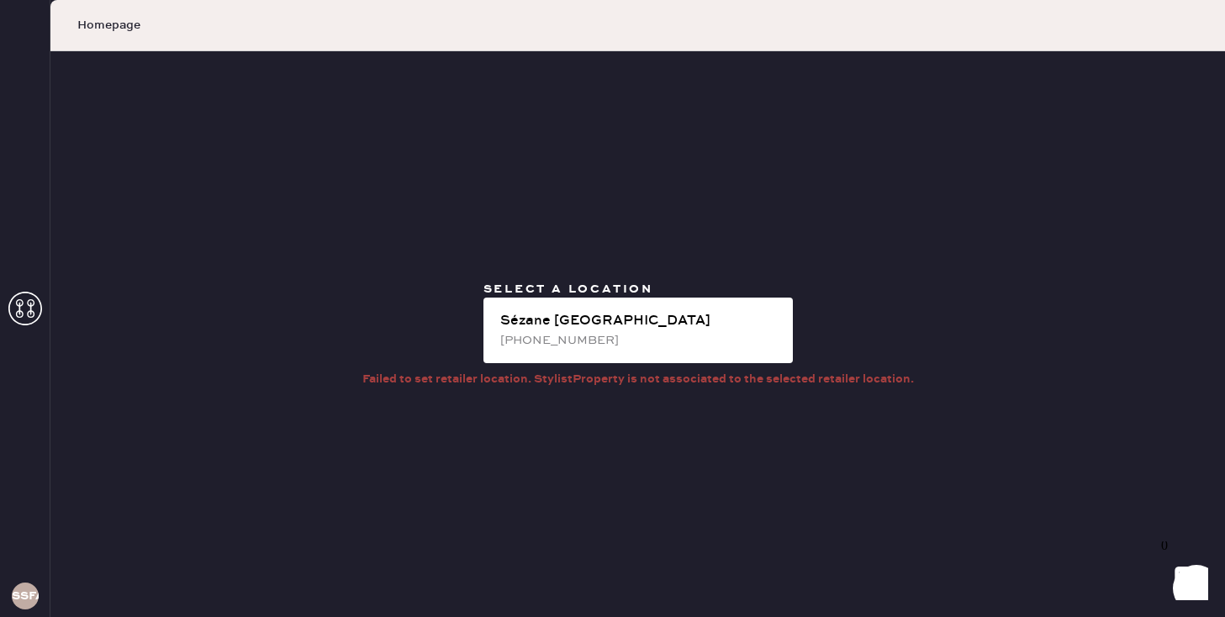
click at [33, 309] on icon at bounding box center [25, 309] width 34 height 34
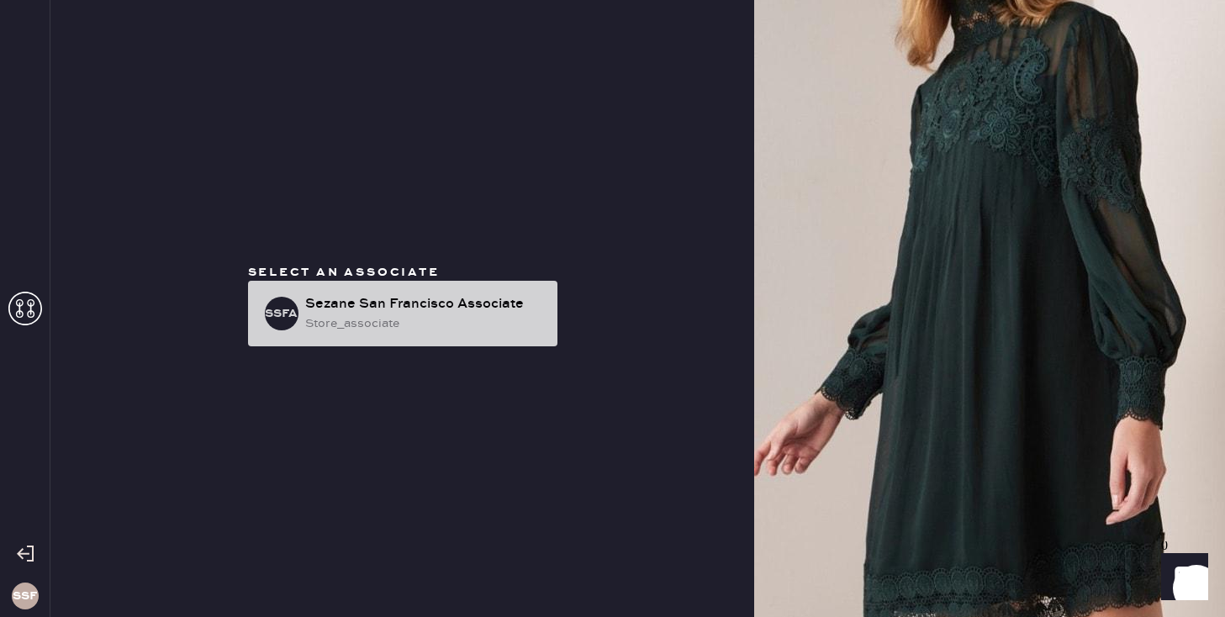
click at [388, 316] on div "store_associate" at bounding box center [424, 323] width 239 height 18
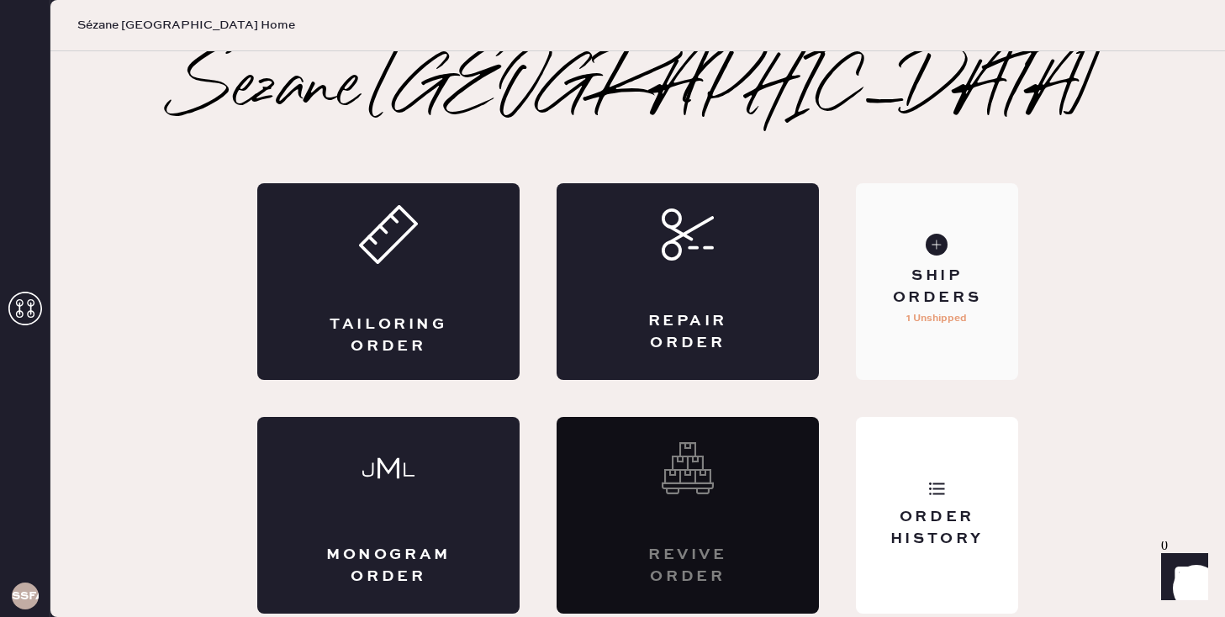
click at [944, 292] on div "Ship Orders" at bounding box center [936, 287] width 135 height 42
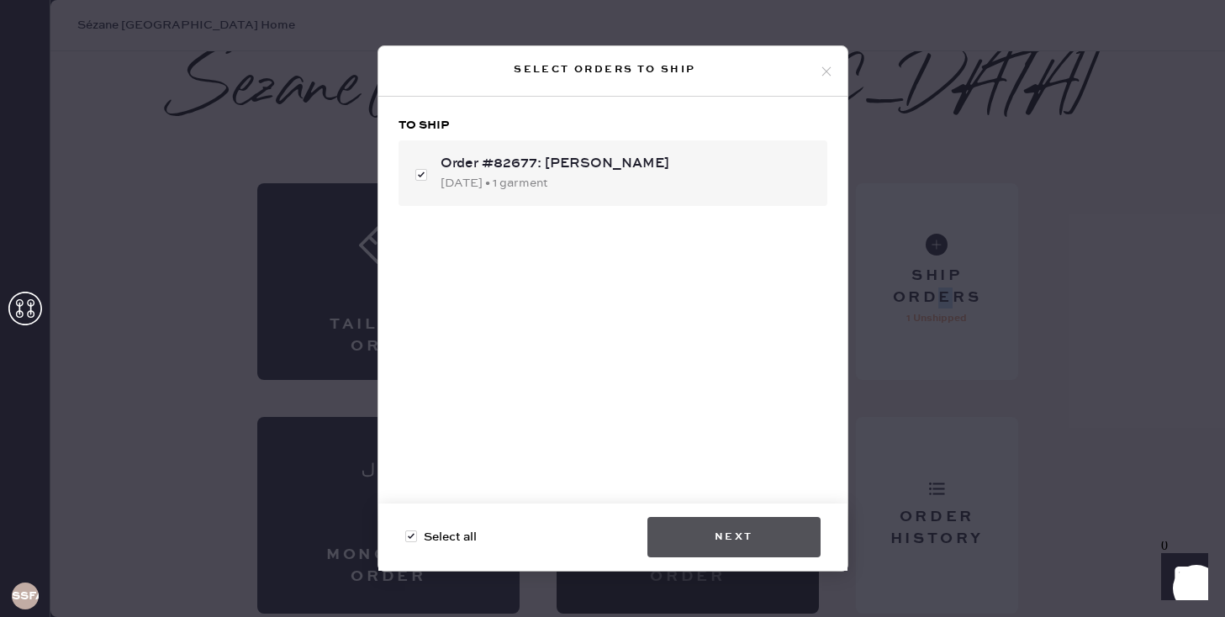
click at [779, 546] on button "Next" at bounding box center [733, 537] width 173 height 40
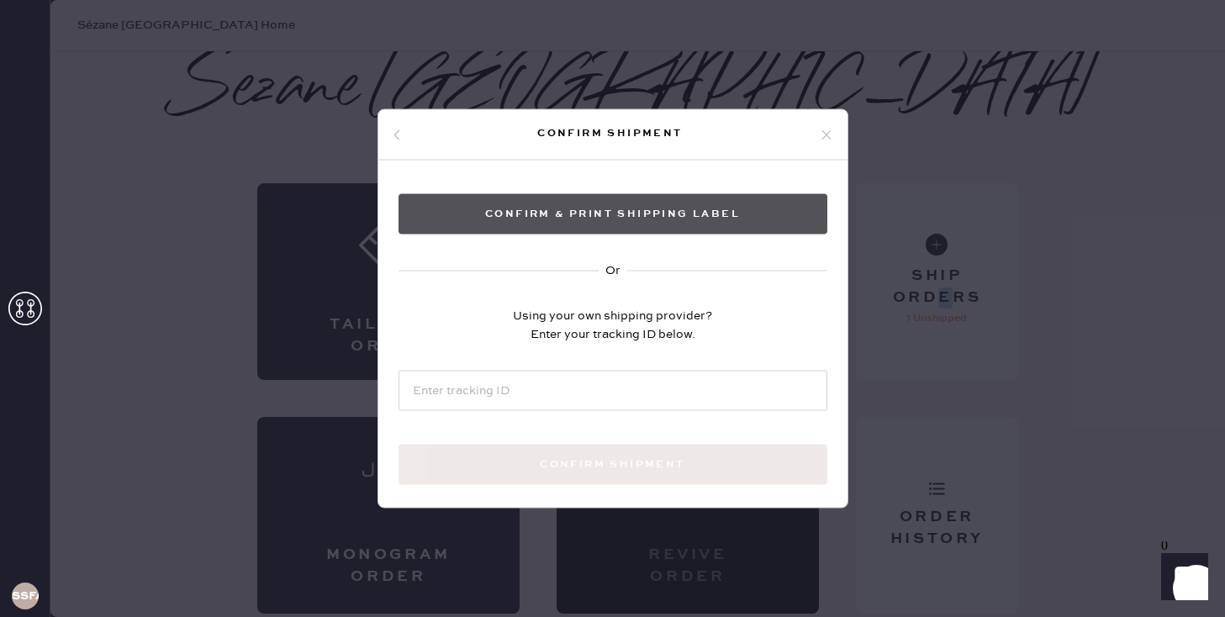
click at [723, 215] on button "Confirm & Print shipping label" at bounding box center [612, 214] width 429 height 40
